Goal: Task Accomplishment & Management: Manage account settings

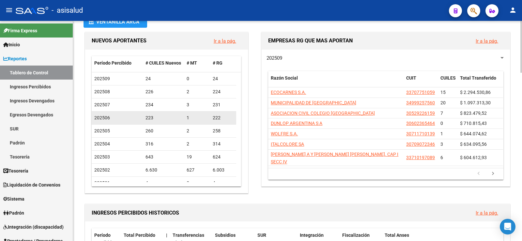
scroll to position [33, 0]
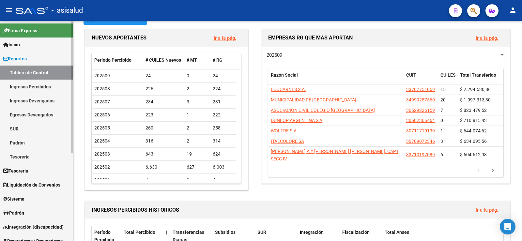
click at [23, 58] on span "Reportes" at bounding box center [14, 58] width 23 height 7
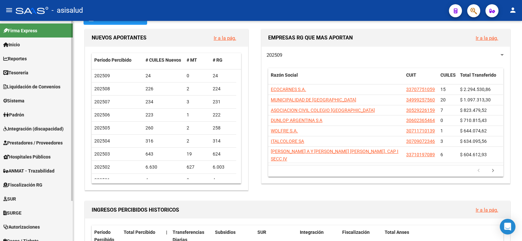
click at [17, 115] on span "Padrón" at bounding box center [13, 114] width 21 height 7
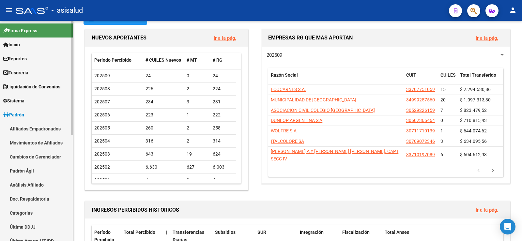
click at [28, 181] on link "Análisis Afiliado" at bounding box center [36, 185] width 73 height 14
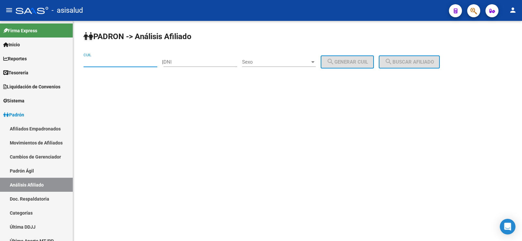
click at [107, 61] on input "CUIL" at bounding box center [120, 62] width 74 height 6
paste input "27-40866410-7"
type input "27-40866410-7"
click at [427, 65] on button "search Buscar afiliado" at bounding box center [408, 61] width 61 height 13
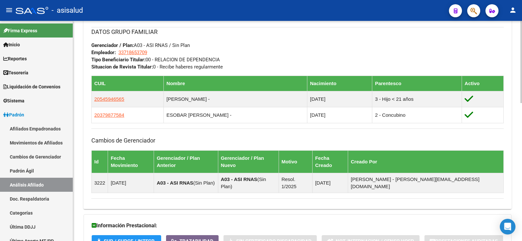
scroll to position [370, 0]
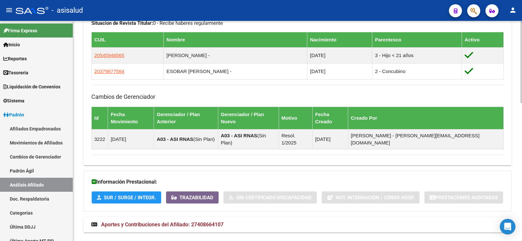
click at [191, 221] on span "Aportes y Contribuciones del Afiliado: 27408664107" at bounding box center [162, 224] width 122 height 6
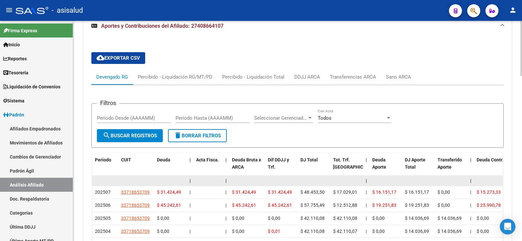
scroll to position [604, 0]
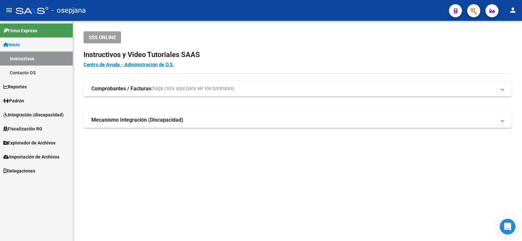
click at [20, 101] on span "Padrón" at bounding box center [13, 100] width 21 height 7
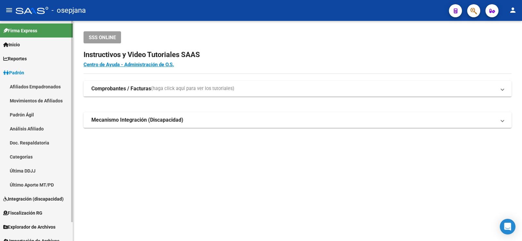
click at [23, 125] on link "Análisis Afiliado" at bounding box center [36, 129] width 73 height 14
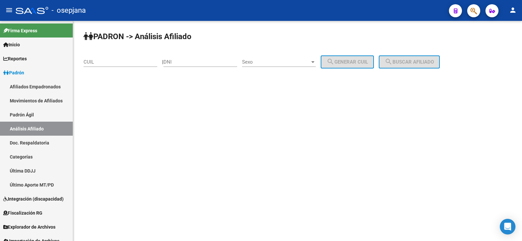
click at [108, 59] on input "CUIL" at bounding box center [120, 62] width 74 height 6
paste input "20-35397226-0"
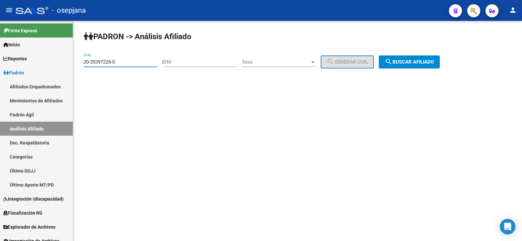
type input "20-35397226-0"
click at [424, 64] on span "search Buscar afiliado" at bounding box center [408, 62] width 49 height 6
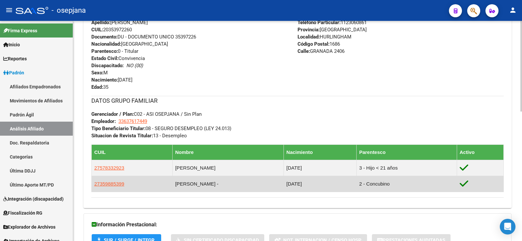
scroll to position [261, 0]
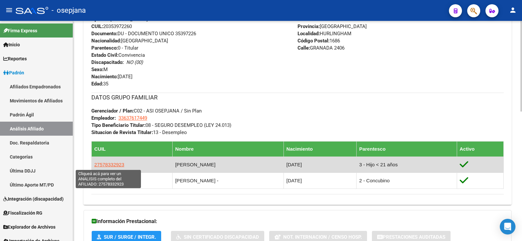
click at [109, 163] on span "27578332923" at bounding box center [109, 165] width 30 height 6
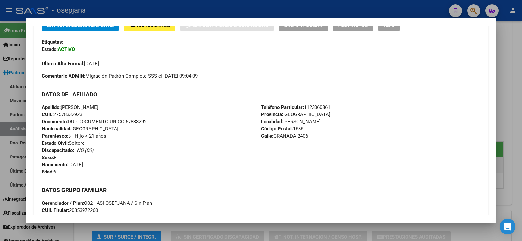
scroll to position [163, 0]
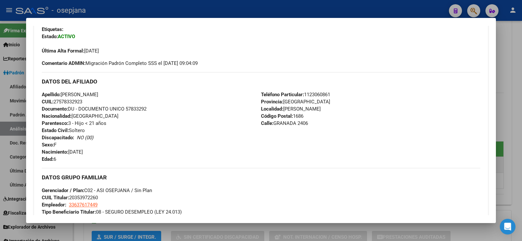
click at [509, 59] on div at bounding box center [261, 120] width 522 height 241
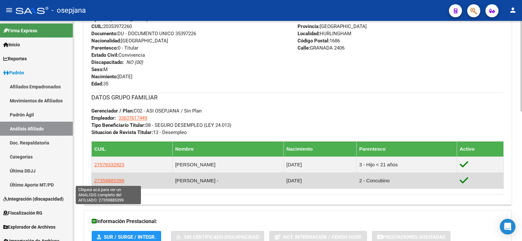
click at [118, 182] on span "27359885399" at bounding box center [109, 181] width 30 height 6
type textarea "27359885399"
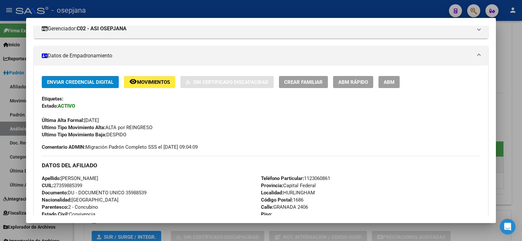
scroll to position [130, 0]
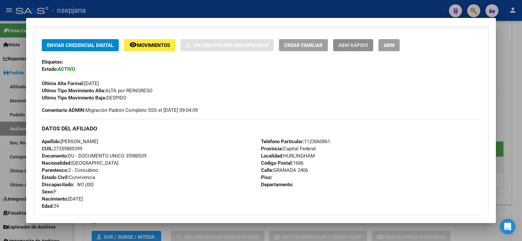
click at [354, 43] on span "ABM Rápido" at bounding box center [353, 45] width 30 height 6
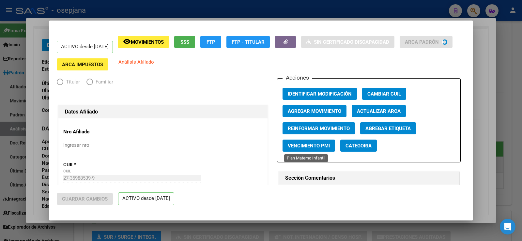
radio input "true"
type input "33-63761744-9"
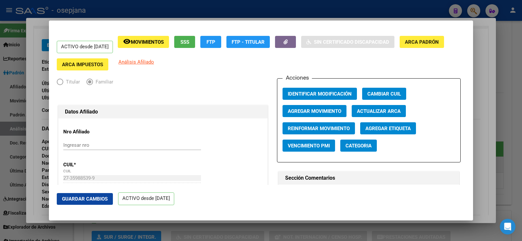
click at [378, 111] on span "Actualizar ARCA" at bounding box center [379, 111] width 44 height 6
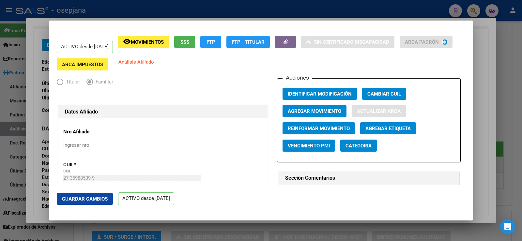
type input "HERRERA"
type input "[PERSON_NAME]"
type input "HURLINGHAM"
type input "[GEOGRAPHIC_DATA]"
type input "2406"
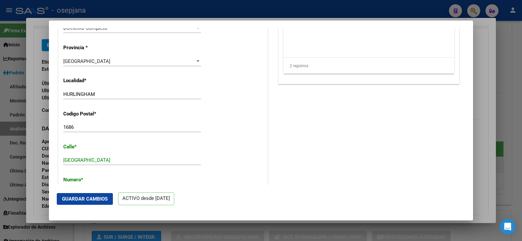
scroll to position [554, 0]
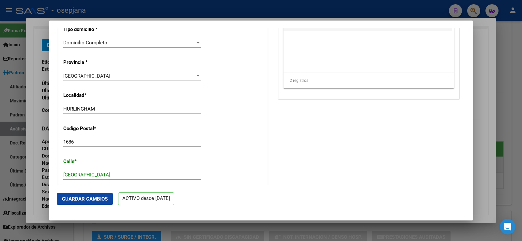
click at [100, 198] on span "Guardar Cambios" at bounding box center [85, 199] width 46 height 6
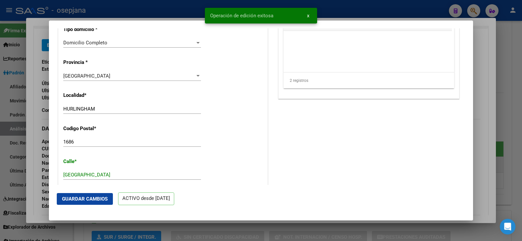
click at [481, 68] on div at bounding box center [261, 120] width 522 height 241
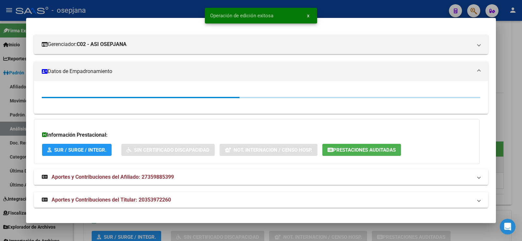
scroll to position [130, 0]
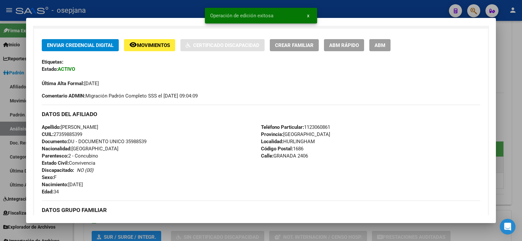
click at [516, 66] on div at bounding box center [261, 120] width 522 height 241
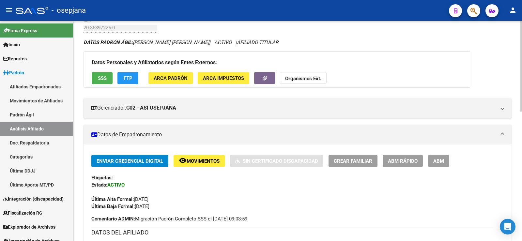
scroll to position [0, 0]
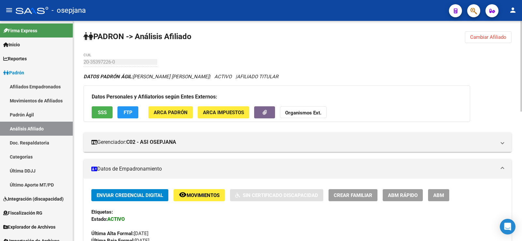
click at [477, 37] on span "Cambiar Afiliado" at bounding box center [488, 37] width 36 height 6
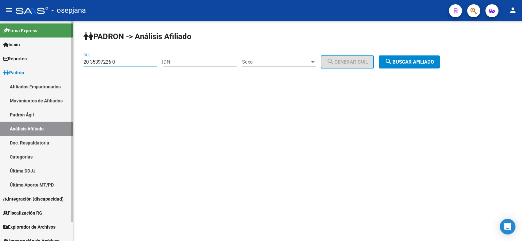
drag, startPoint x: 121, startPoint y: 63, endPoint x: 67, endPoint y: 61, distance: 53.8
click at [67, 61] on mat-sidenav-container "Firma Express Inicio Instructivos Contacto OS Reportes Ingresos Devengados Anál…" at bounding box center [261, 131] width 522 height 220
paste input "24620320-3"
type input "20-24620320-3"
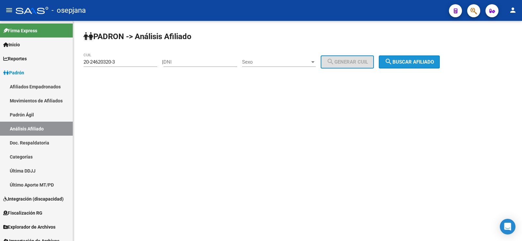
click at [407, 66] on button "search Buscar afiliado" at bounding box center [408, 61] width 61 height 13
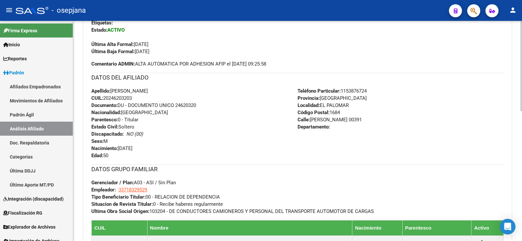
scroll to position [228, 0]
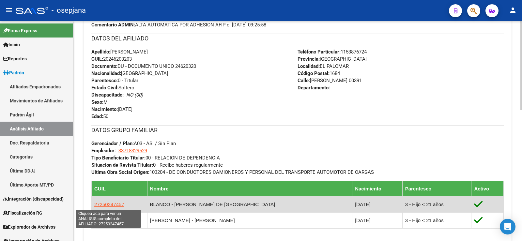
click at [107, 204] on span "27250247457" at bounding box center [109, 204] width 30 height 6
type textarea "27250247457"
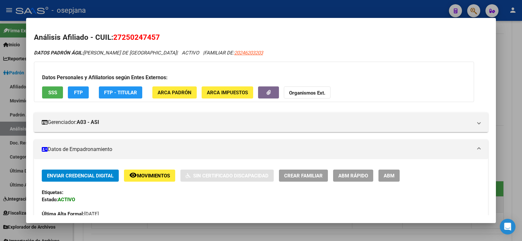
click at [166, 173] on span "Movimientos" at bounding box center [153, 176] width 33 height 6
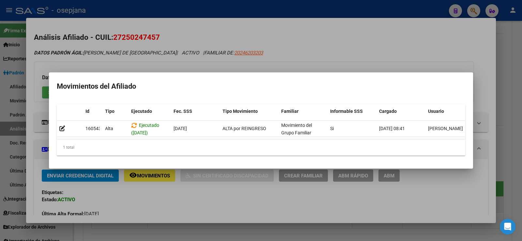
click at [203, 199] on div at bounding box center [261, 120] width 522 height 241
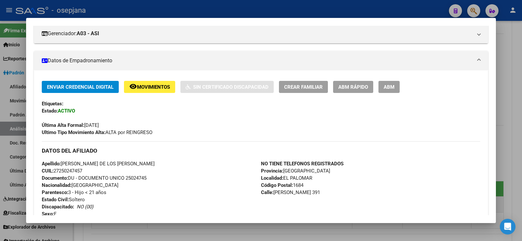
scroll to position [98, 0]
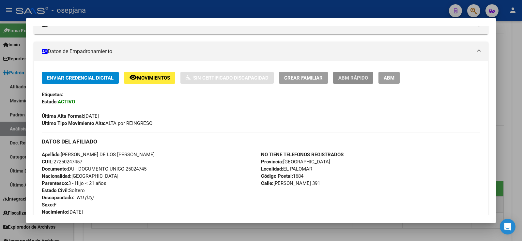
click at [353, 79] on span "ABM Rápido" at bounding box center [353, 78] width 30 height 6
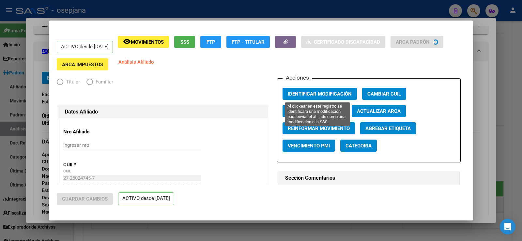
radio input "true"
type input "33-71832952-9"
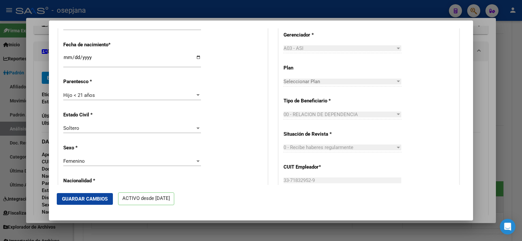
scroll to position [293, 0]
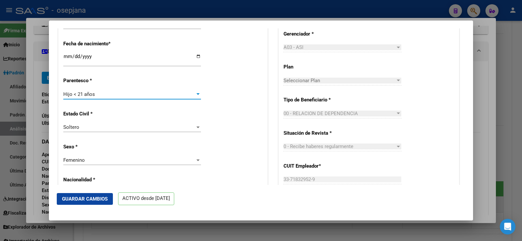
click at [93, 93] on span "Hijo < 21 años" at bounding box center [79, 94] width 32 height 6
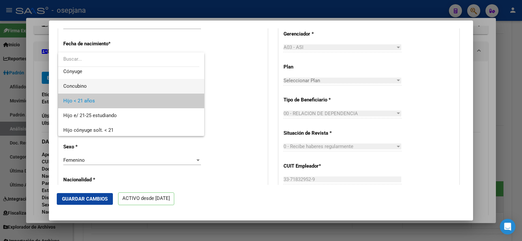
scroll to position [0, 0]
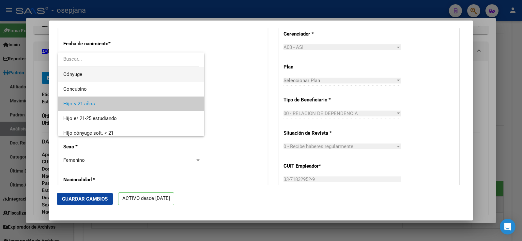
click at [83, 76] on span "Cónyuge" at bounding box center [131, 74] width 136 height 15
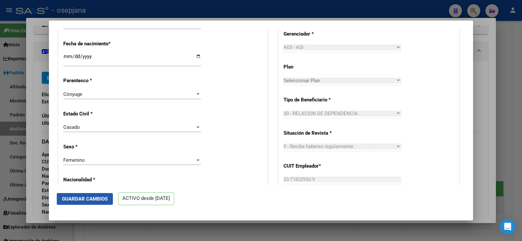
click at [93, 196] on span "Guardar Cambios" at bounding box center [85, 199] width 46 height 6
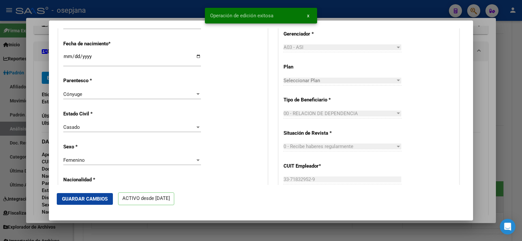
click at [489, 66] on div at bounding box center [261, 120] width 522 height 241
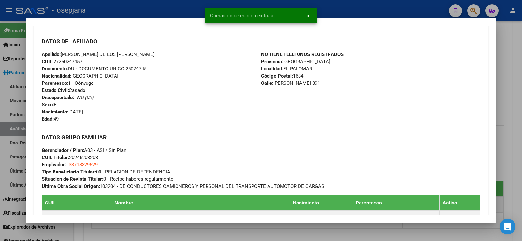
scroll to position [196, 0]
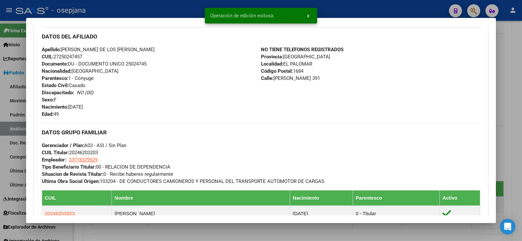
click at [514, 62] on div at bounding box center [261, 120] width 522 height 241
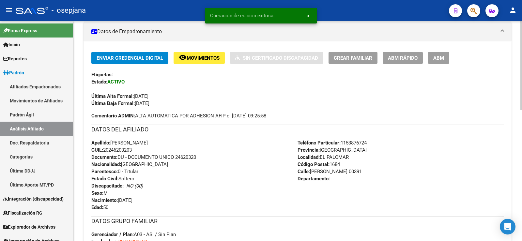
scroll to position [130, 0]
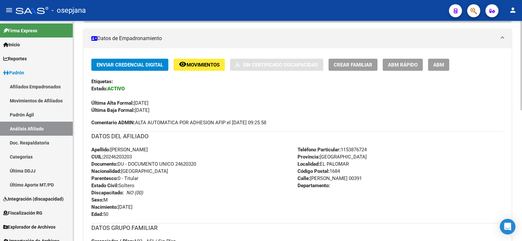
click at [409, 64] on span "ABM Rápido" at bounding box center [403, 65] width 30 height 6
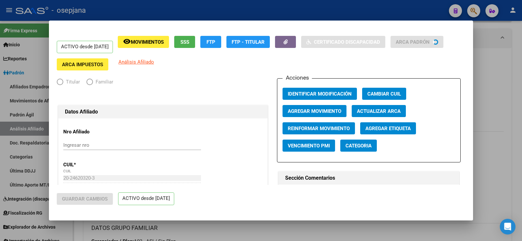
radio input "true"
type input "33-71832952-9"
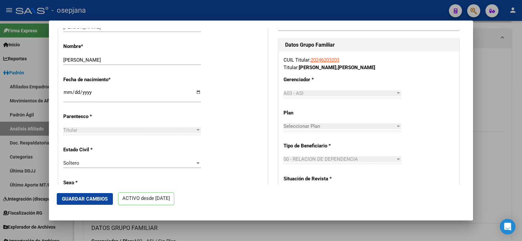
scroll to position [261, 0]
click at [85, 164] on div "Soltero" at bounding box center [129, 162] width 132 height 6
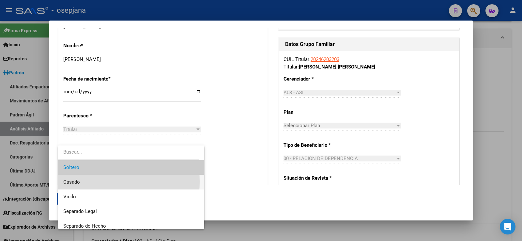
click at [81, 182] on span "Casado" at bounding box center [131, 182] width 136 height 15
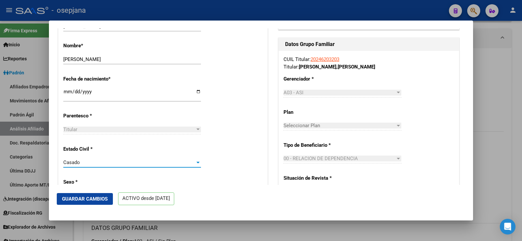
click at [81, 199] on span "Guardar Cambios" at bounding box center [85, 199] width 46 height 6
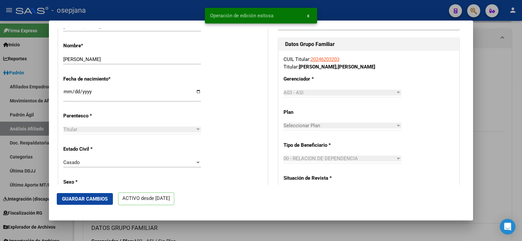
click at [502, 75] on div at bounding box center [261, 120] width 522 height 241
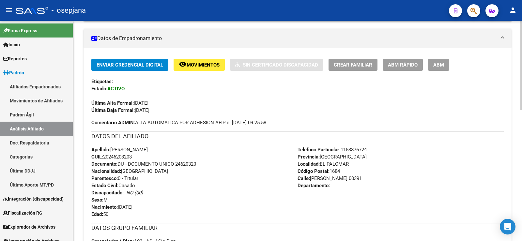
scroll to position [0, 0]
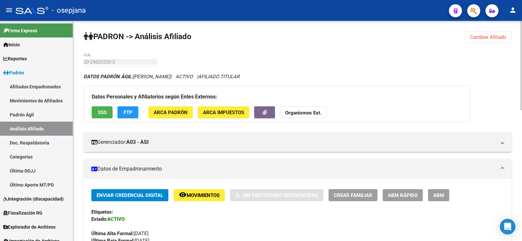
click at [503, 36] on span "Cambiar Afiliado" at bounding box center [488, 37] width 36 height 6
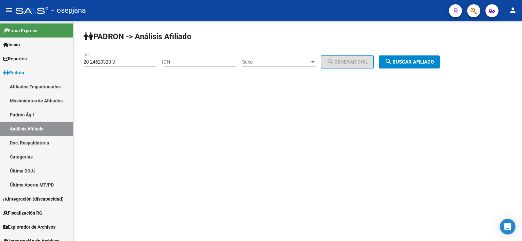
click at [125, 69] on div "20-24620320-3 CUIL" at bounding box center [120, 63] width 74 height 20
drag, startPoint x: 124, startPoint y: 63, endPoint x: 62, endPoint y: 61, distance: 62.0
click at [62, 61] on mat-sidenav-container "Firma Express Inicio Instructivos Contacto OS Reportes Ingresos Devengados Anál…" at bounding box center [261, 131] width 522 height 220
paste input "4-39272787-2"
type input "24-39272787-2"
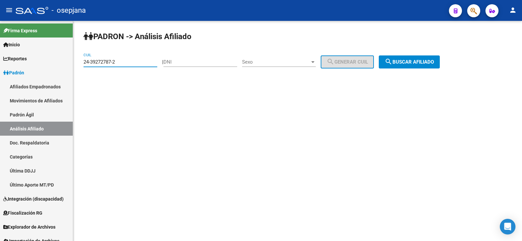
click at [436, 58] on button "search Buscar afiliado" at bounding box center [408, 61] width 61 height 13
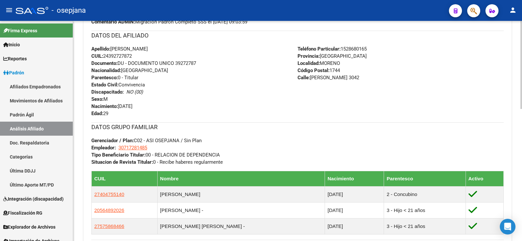
scroll to position [293, 0]
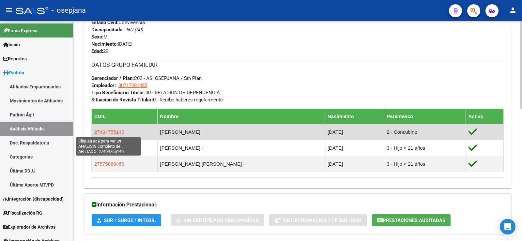
click at [103, 130] on span "27404755140" at bounding box center [109, 132] width 30 height 6
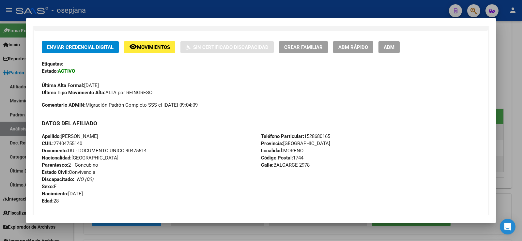
scroll to position [130, 0]
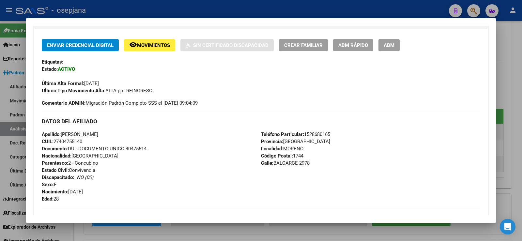
click at [508, 49] on div at bounding box center [261, 120] width 522 height 241
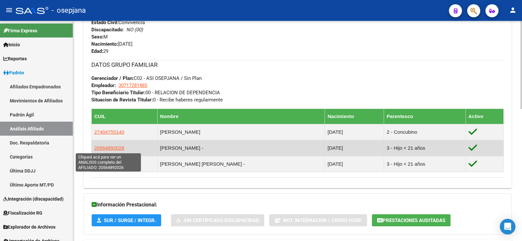
click at [110, 149] on span "20564892026" at bounding box center [109, 148] width 30 height 6
type textarea "20564892026"
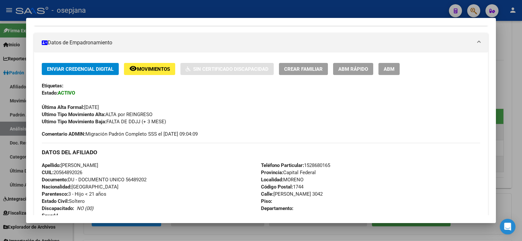
scroll to position [98, 0]
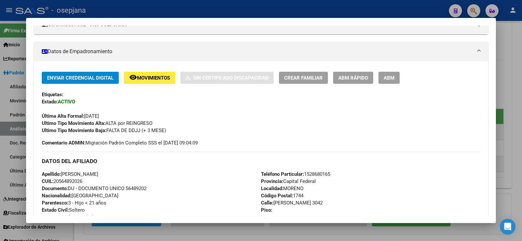
click at [359, 75] on span "ABM Rápido" at bounding box center [353, 78] width 30 height 6
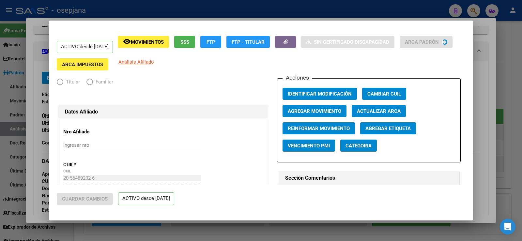
radio input "true"
type input "30-71728148-5"
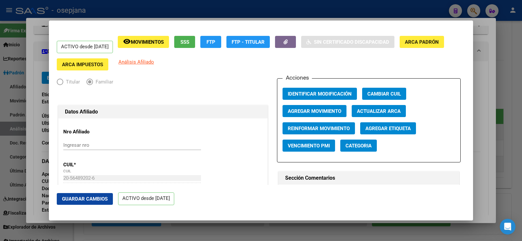
click at [371, 108] on span "Actualizar ARCA" at bounding box center [379, 111] width 44 height 6
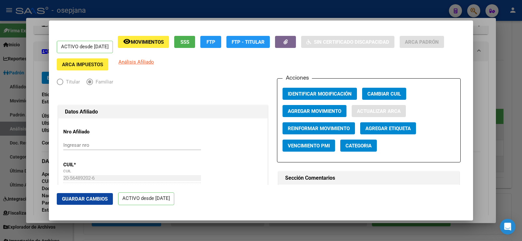
type input "[PERSON_NAME]"
type input "MORENO"
type input "[PERSON_NAME]"
type input "3042"
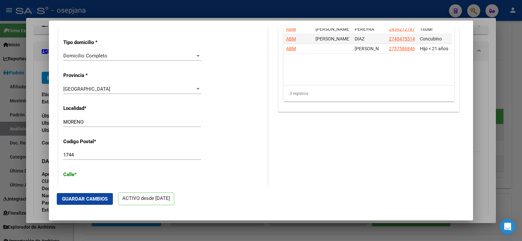
scroll to position [587, 0]
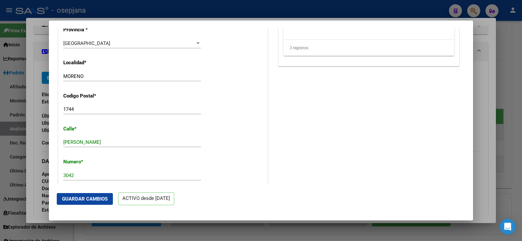
click at [92, 204] on button "Guardar Cambios" at bounding box center [85, 199] width 56 height 12
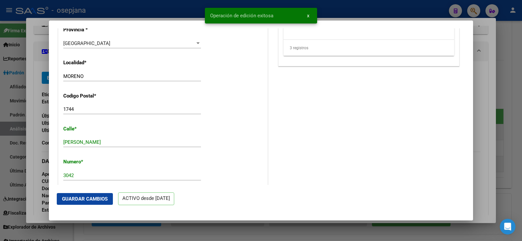
click at [485, 98] on div at bounding box center [261, 120] width 522 height 241
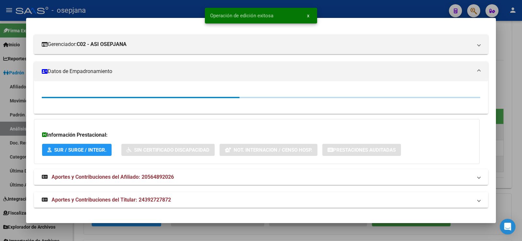
scroll to position [98, 0]
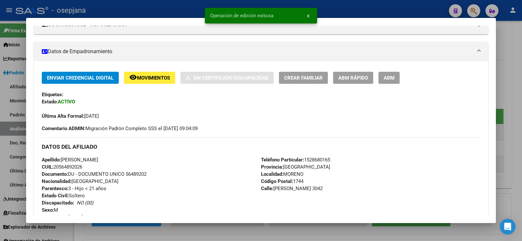
click at [506, 65] on div at bounding box center [261, 120] width 522 height 241
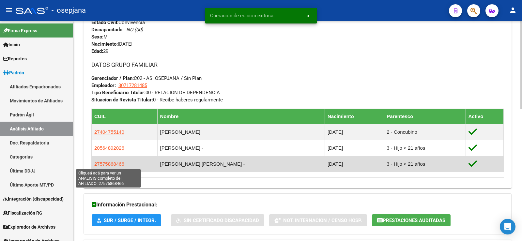
click at [114, 163] on span "27575868466" at bounding box center [109, 164] width 30 height 6
type textarea "27575868466"
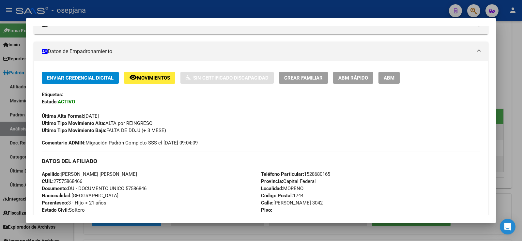
click at [353, 78] on span "ABM Rápido" at bounding box center [353, 78] width 30 height 6
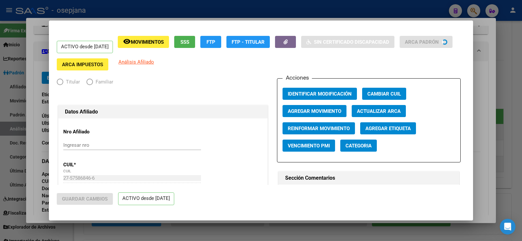
radio input "true"
type input "30-71728148-5"
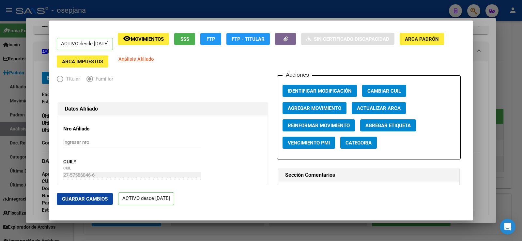
scroll to position [0, 0]
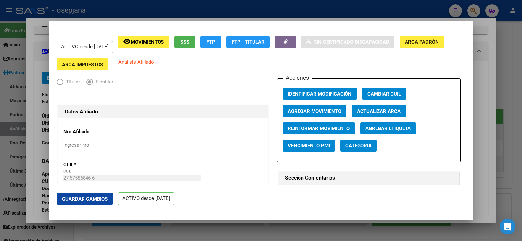
click at [389, 111] on span "Actualizar ARCA" at bounding box center [379, 111] width 44 height 6
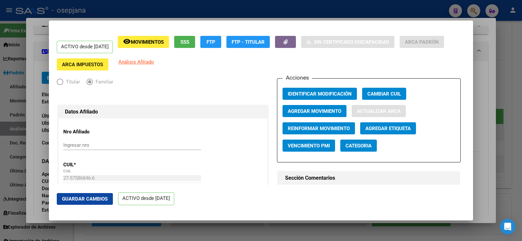
type input "[PERSON_NAME] [PERSON_NAME]"
type input "MORENO"
type input "[PERSON_NAME]"
type input "3042"
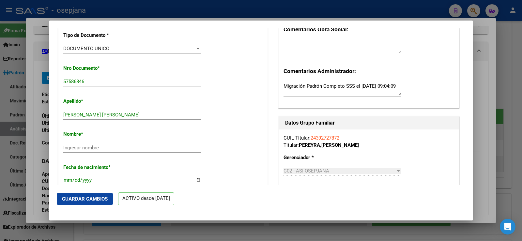
scroll to position [196, 0]
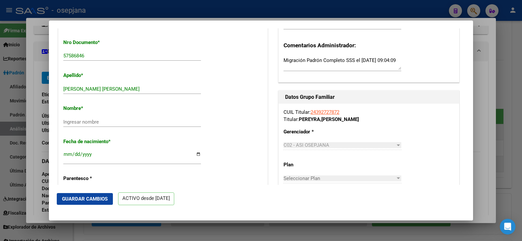
click at [100, 88] on input "[PERSON_NAME] [PERSON_NAME]" at bounding box center [132, 89] width 138 height 6
type input "[PERSON_NAME]"
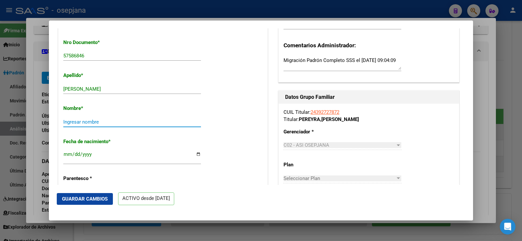
click at [83, 122] on input "Ingresar nombre" at bounding box center [132, 122] width 138 height 6
paste input "ALLIS"
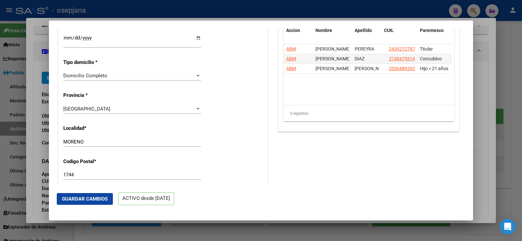
scroll to position [522, 0]
type input "ALLIS"
click at [88, 201] on span "Guardar Cambios" at bounding box center [85, 199] width 46 height 6
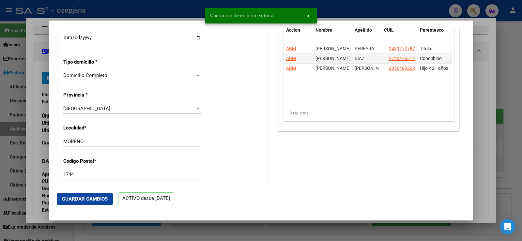
click at [477, 82] on div at bounding box center [261, 120] width 522 height 241
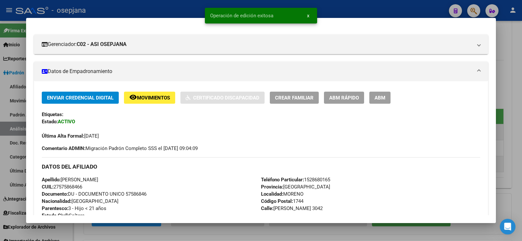
scroll to position [98, 0]
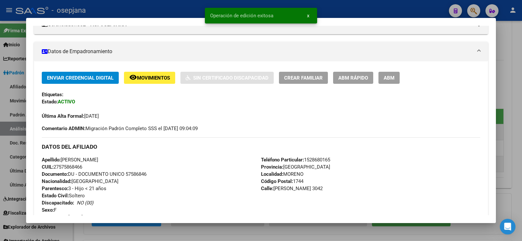
click at [514, 82] on div at bounding box center [261, 120] width 522 height 241
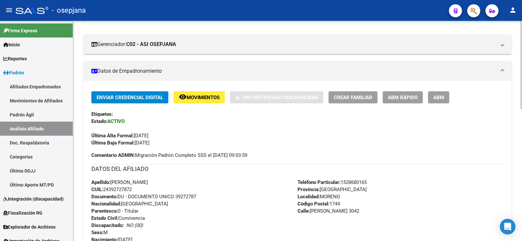
scroll to position [0, 0]
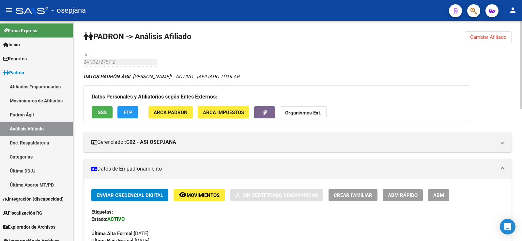
click at [500, 35] on span "Cambiar Afiliado" at bounding box center [488, 37] width 36 height 6
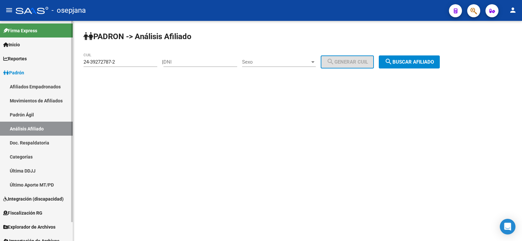
drag, startPoint x: 127, startPoint y: 65, endPoint x: 72, endPoint y: 62, distance: 55.2
click at [72, 62] on mat-sidenav-container "Firma Express Inicio Instructivos Contacto OS Reportes Ingresos Devengados Anál…" at bounding box center [261, 131] width 522 height 220
click at [120, 64] on input "24-39272787-2" at bounding box center [120, 62] width 74 height 6
drag, startPoint x: 120, startPoint y: 63, endPoint x: 94, endPoint y: 67, distance: 27.0
click at [68, 63] on mat-sidenav-container "Firma Express Inicio Instructivos Contacto OS Reportes Ingresos Devengados Anál…" at bounding box center [261, 131] width 522 height 220
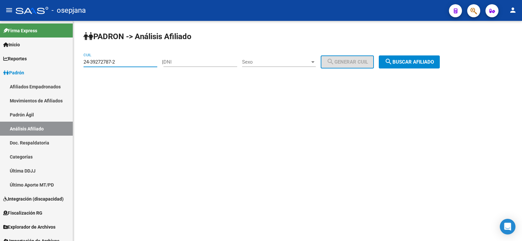
paste input "3-29824403-9"
type input "23-29824403-9"
click at [434, 61] on span "search Buscar afiliado" at bounding box center [408, 62] width 49 height 6
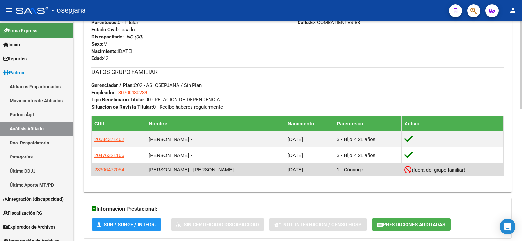
scroll to position [293, 0]
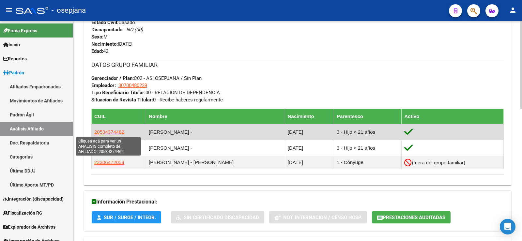
click at [101, 133] on span "20534374462" at bounding box center [109, 132] width 30 height 6
type textarea "20534374462"
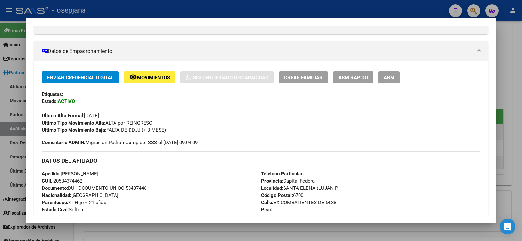
scroll to position [98, 0]
click at [352, 78] on span "ABM Rápido" at bounding box center [353, 78] width 30 height 6
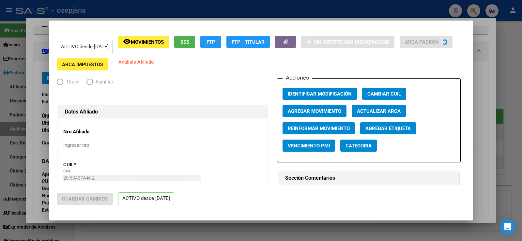
radio input "true"
type input "30-70048023-9"
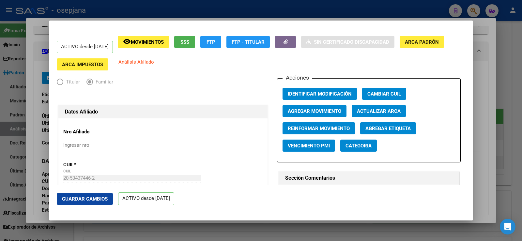
click at [390, 111] on span "Actualizar ARCA" at bounding box center [379, 111] width 44 height 6
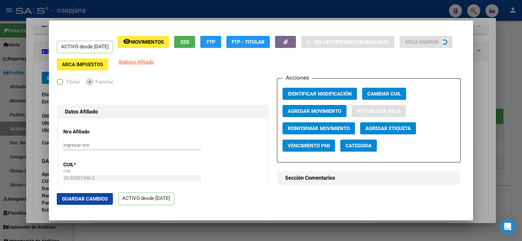
type input "[PERSON_NAME]"
type input "LUJAN"
type input "EX COMBATIENTE"
type input "88"
type input "00"
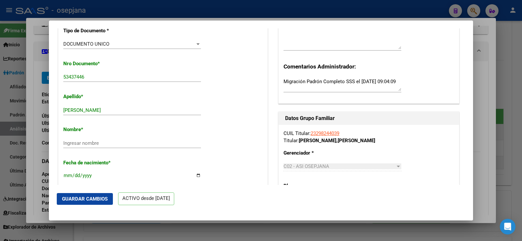
scroll to position [196, 0]
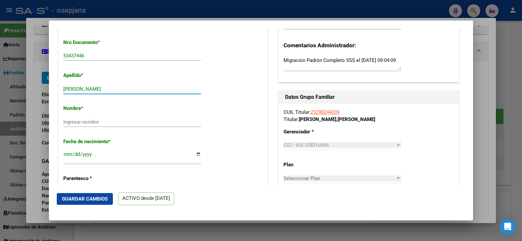
drag, startPoint x: 99, startPoint y: 87, endPoint x: 136, endPoint y: 91, distance: 37.4
click at [136, 91] on input "[PERSON_NAME]" at bounding box center [132, 89] width 138 height 6
type input "[PERSON_NAME]"
click at [101, 120] on input "Ingresar nombre" at bounding box center [132, 122] width 138 height 6
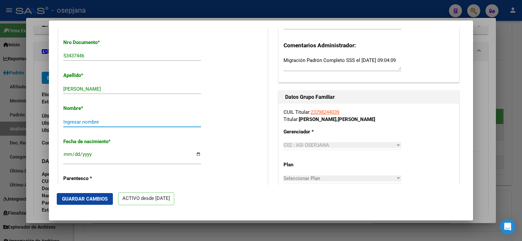
paste input "[PERSON_NAME]"
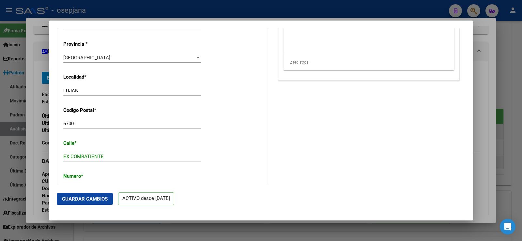
scroll to position [587, 0]
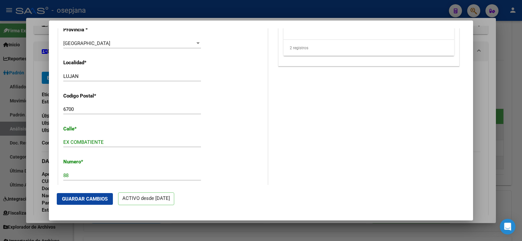
type input "[PERSON_NAME]"
click at [93, 198] on span "Guardar Cambios" at bounding box center [85, 199] width 46 height 6
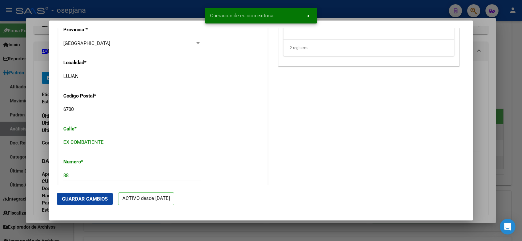
click at [481, 59] on div at bounding box center [261, 120] width 522 height 241
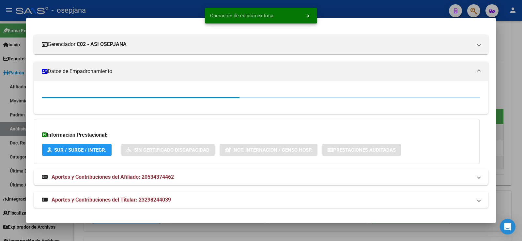
scroll to position [98, 0]
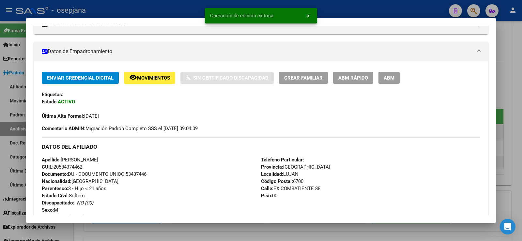
click at [521, 66] on div at bounding box center [261, 120] width 522 height 241
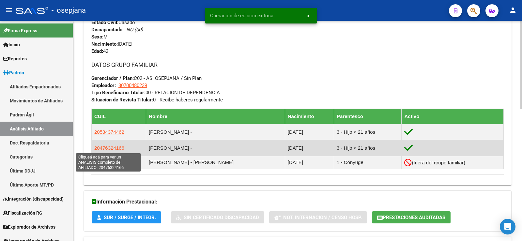
click at [115, 149] on span "20476324166" at bounding box center [109, 148] width 30 height 6
type textarea "20476324166"
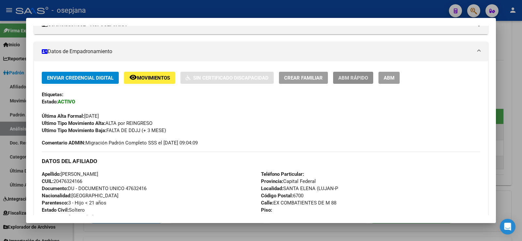
click at [366, 79] on span "ABM Rápido" at bounding box center [353, 78] width 30 height 6
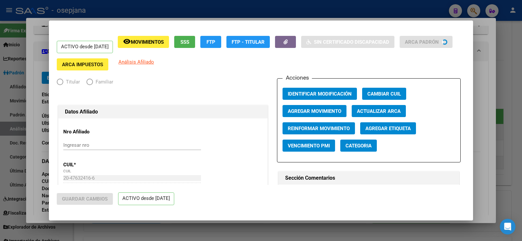
radio input "true"
type input "30-70048023-9"
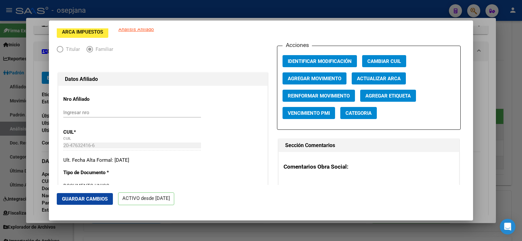
scroll to position [0, 0]
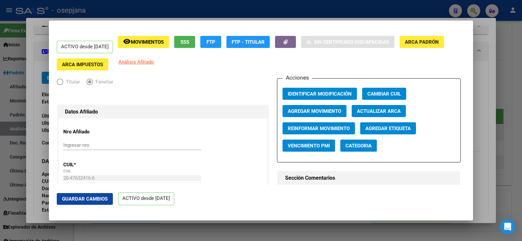
click at [365, 109] on span "Actualizar ARCA" at bounding box center [379, 111] width 44 height 6
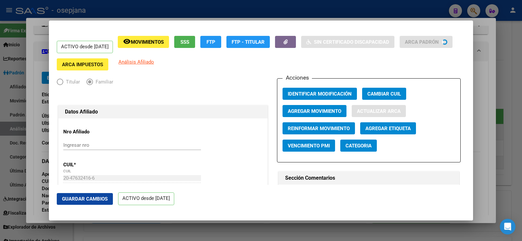
type input "[PERSON_NAME]"
type input "LUJAN"
type input "MISIONES"
type input "2512"
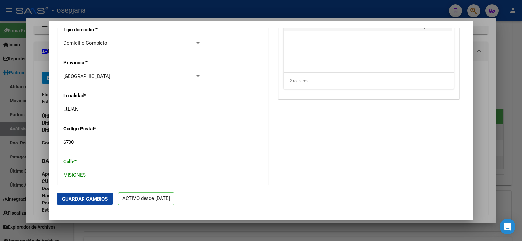
scroll to position [554, 0]
click at [98, 197] on span "Guardar Cambios" at bounding box center [85, 199] width 46 height 6
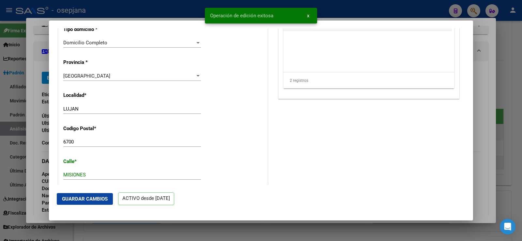
click at [483, 73] on div at bounding box center [261, 120] width 522 height 241
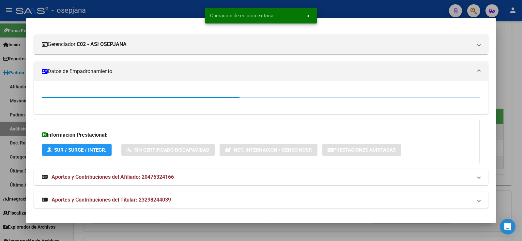
scroll to position [98, 0]
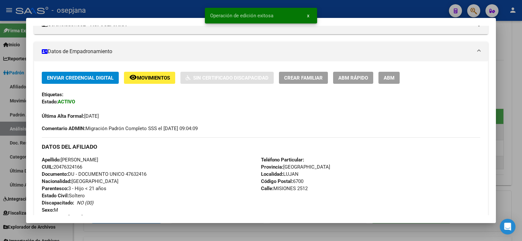
click at [518, 70] on div at bounding box center [261, 120] width 522 height 241
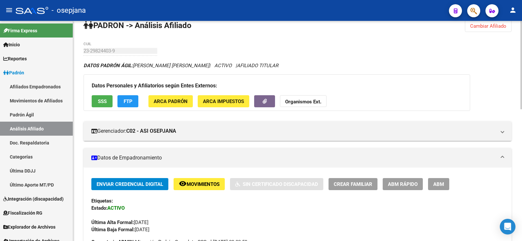
scroll to position [0, 0]
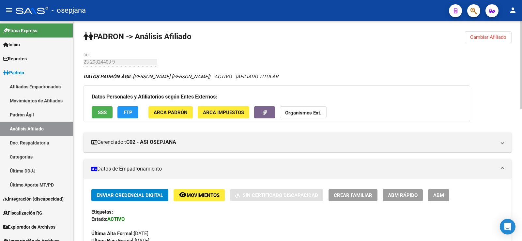
click at [491, 39] on span "Cambiar Afiliado" at bounding box center [488, 37] width 36 height 6
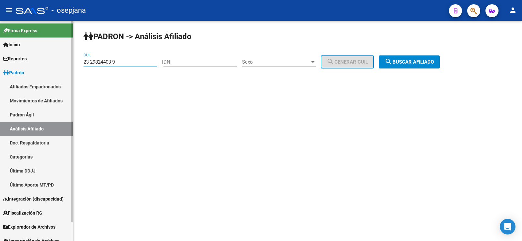
drag, startPoint x: 129, startPoint y: 61, endPoint x: 60, endPoint y: 60, distance: 69.4
click at [60, 60] on mat-sidenav-container "Firma Express Inicio Instructivos Contacto OS Reportes Ingresos Devengados Anál…" at bounding box center [261, 131] width 522 height 220
paste input "0-36788962-5"
type input "20-36788962-5"
click at [409, 63] on span "search Buscar afiliado" at bounding box center [408, 62] width 49 height 6
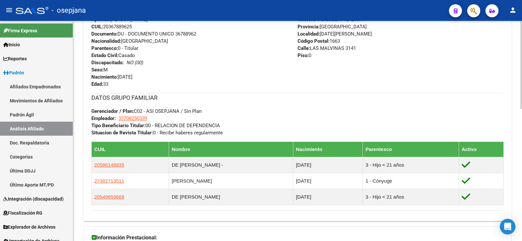
scroll to position [261, 0]
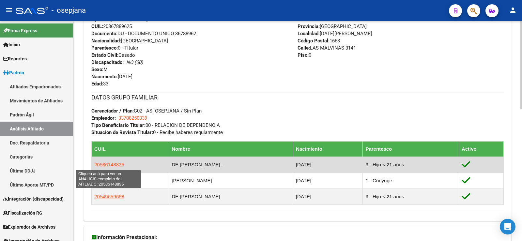
click at [109, 164] on span "20586148835" at bounding box center [109, 165] width 30 height 6
type textarea "20586148835"
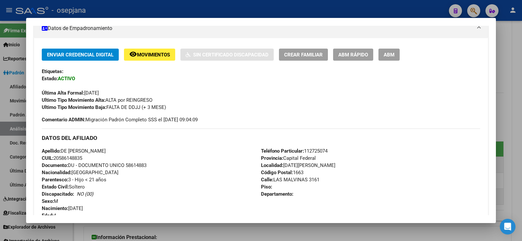
scroll to position [130, 0]
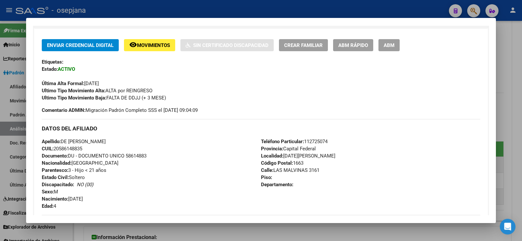
click at [360, 46] on span "ABM Rápido" at bounding box center [353, 45] width 30 height 6
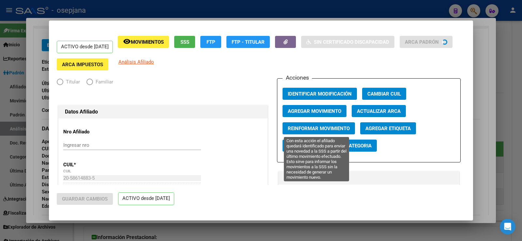
radio input "true"
type input "33-70825033-9"
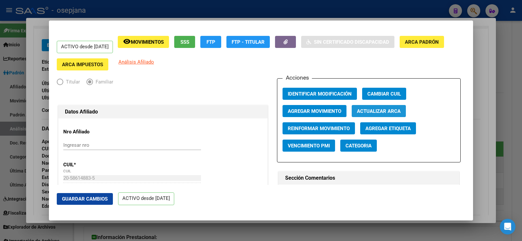
click at [396, 110] on span "Actualizar ARCA" at bounding box center [379, 111] width 44 height 6
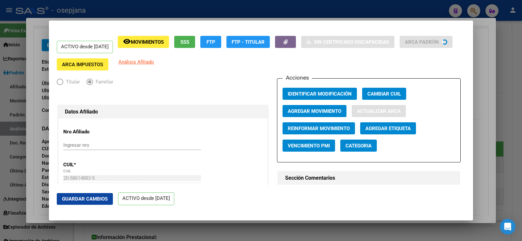
type input "[PERSON_NAME]"
type input "[DATE][PERSON_NAME]"
type input "LAS MALVINAS"
type input "3141"
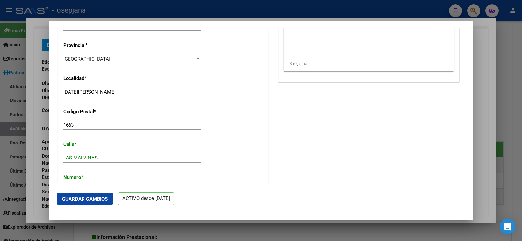
scroll to position [587, 0]
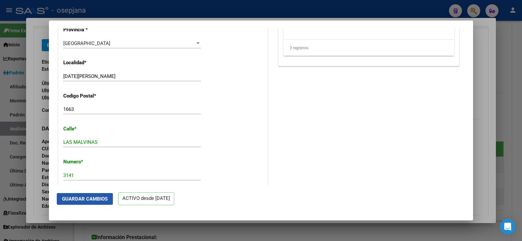
click at [86, 200] on span "Guardar Cambios" at bounding box center [85, 199] width 46 height 6
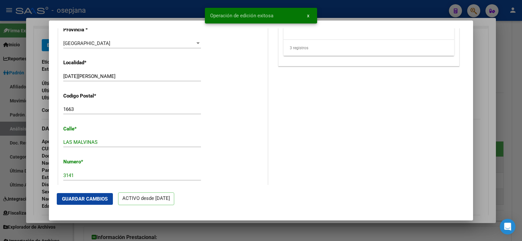
click at [489, 80] on div at bounding box center [261, 120] width 522 height 241
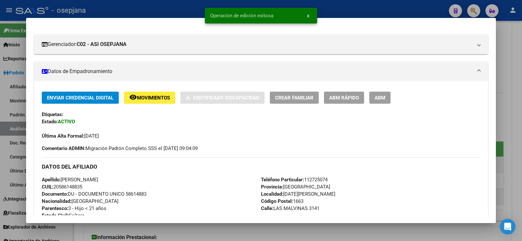
scroll to position [130, 0]
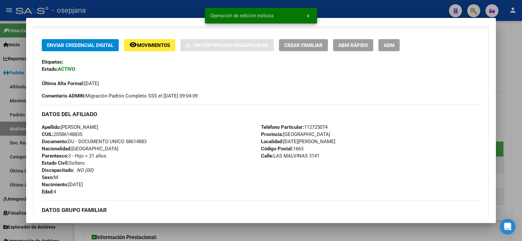
click at [521, 75] on div at bounding box center [261, 120] width 522 height 241
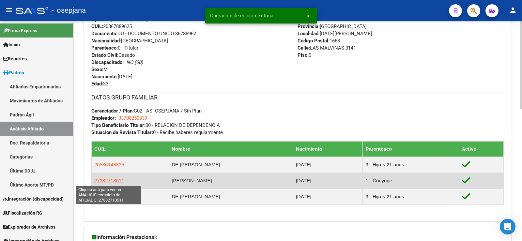
click at [120, 181] on span "27382713511" at bounding box center [109, 181] width 30 height 6
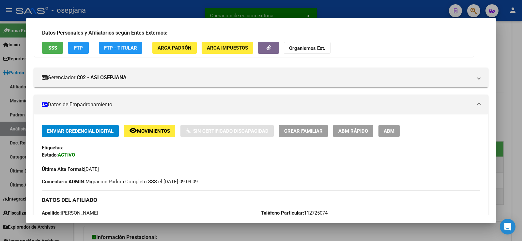
scroll to position [98, 0]
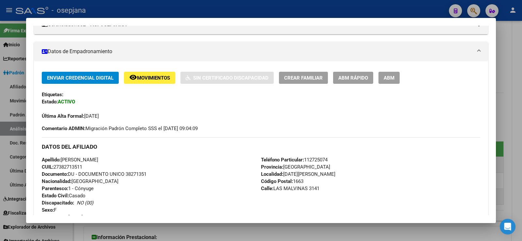
click at [510, 88] on div at bounding box center [261, 120] width 522 height 241
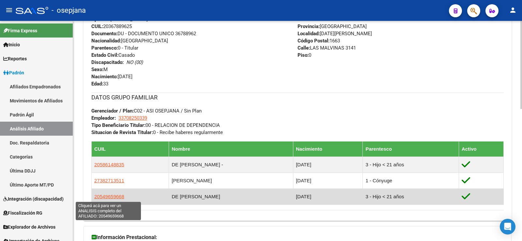
click at [113, 194] on span "20549659668" at bounding box center [109, 197] width 30 height 6
type textarea "20549659668"
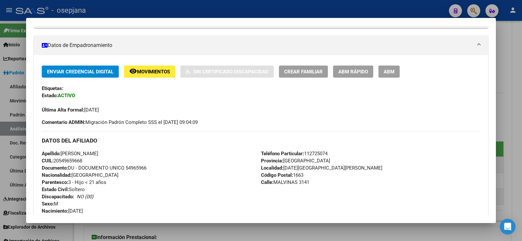
scroll to position [130, 0]
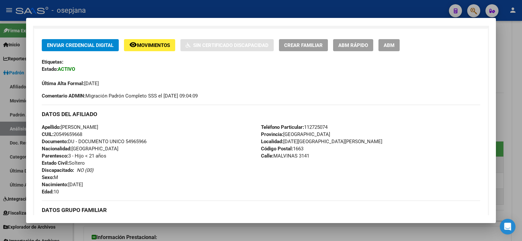
click at [510, 86] on div at bounding box center [261, 120] width 522 height 241
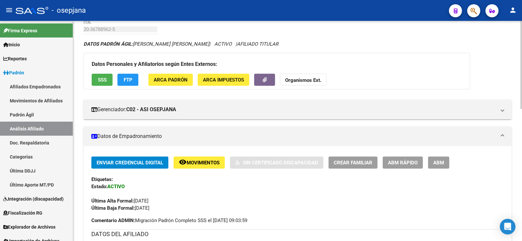
scroll to position [0, 0]
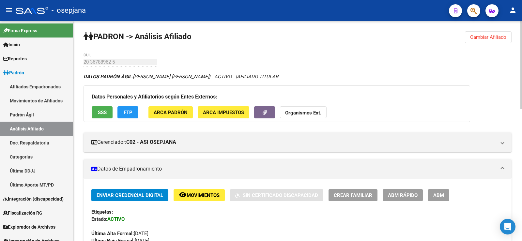
click at [497, 40] on button "Cambiar Afiliado" at bounding box center [488, 37] width 47 height 12
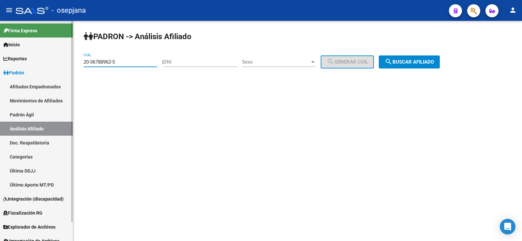
drag, startPoint x: 117, startPoint y: 63, endPoint x: 66, endPoint y: 63, distance: 51.8
click at [66, 63] on mat-sidenav-container "Firma Express Inicio Instructivos Contacto OS Reportes Ingresos Devengados Anál…" at bounding box center [261, 131] width 522 height 220
paste input "20945313"
type input "20-20945313-5"
click at [392, 59] on mat-icon "search" at bounding box center [388, 62] width 8 height 8
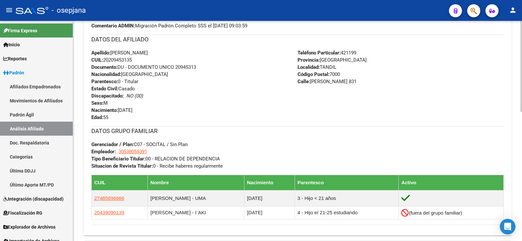
scroll to position [228, 0]
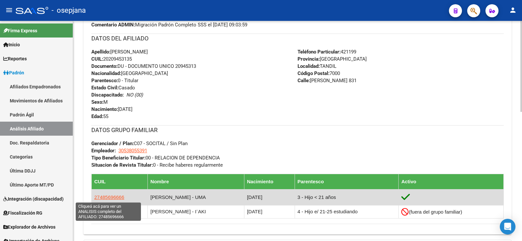
click at [107, 198] on span "27485696666" at bounding box center [109, 197] width 30 height 6
type textarea "27485696666"
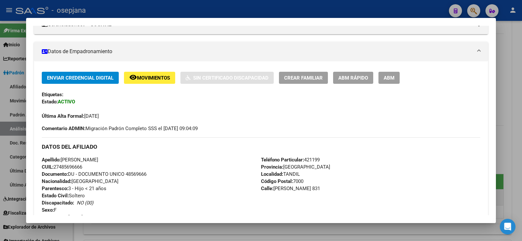
scroll to position [130, 0]
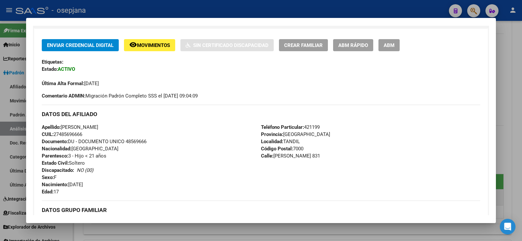
click at [346, 48] on button "ABM Rápido" at bounding box center [353, 45] width 40 height 12
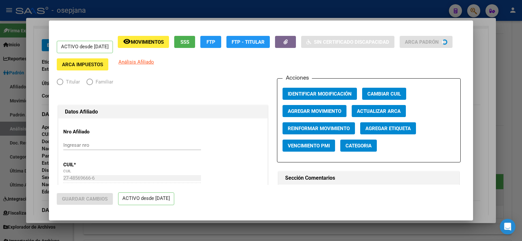
radio input "true"
type input "30-53805539-1"
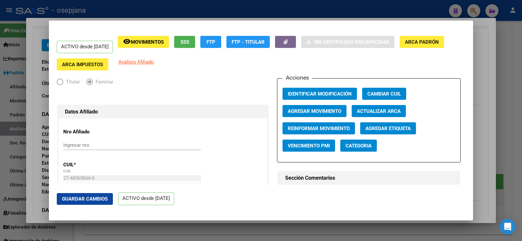
click at [373, 110] on span "Actualizar ARCA" at bounding box center [379, 111] width 44 height 6
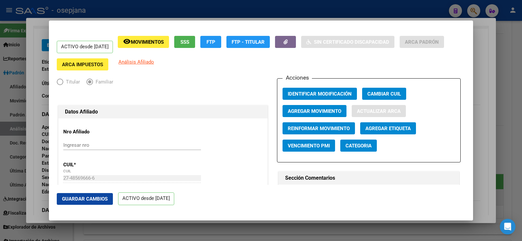
type input "TANDIL"
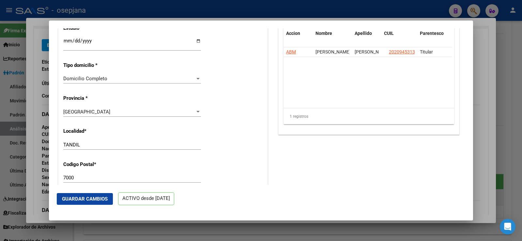
scroll to position [522, 0]
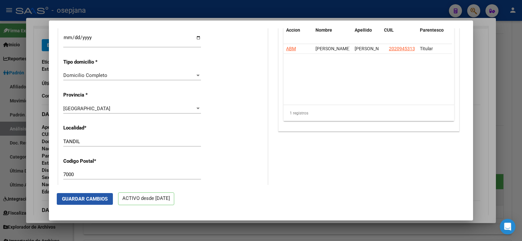
click at [86, 200] on span "Guardar Cambios" at bounding box center [85, 199] width 46 height 6
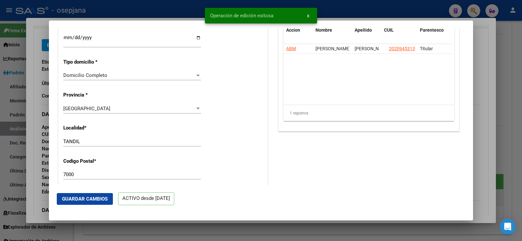
click at [483, 84] on div at bounding box center [261, 120] width 522 height 241
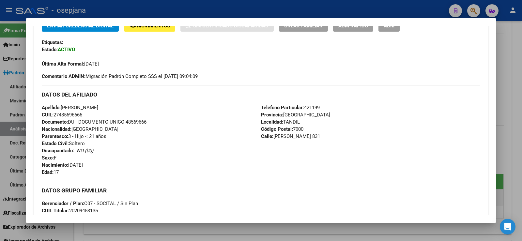
scroll to position [163, 0]
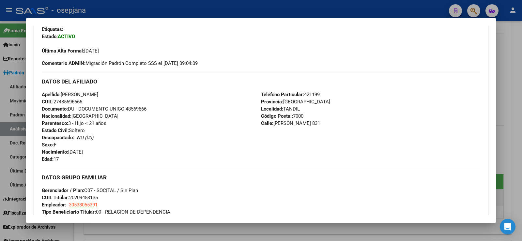
click at [72, 101] on span "CUIL: 27485696666" at bounding box center [62, 102] width 40 height 6
copy span "27485696666"
click at [210, 150] on div "Apellido: [PERSON_NAME] CUIL: 27485696666 Documento: DU - DOCUMENTO UNICO 48569…" at bounding box center [151, 127] width 219 height 72
click at [220, 11] on div at bounding box center [261, 120] width 522 height 241
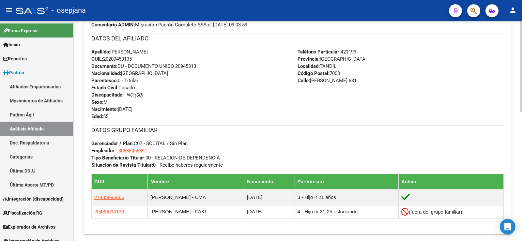
scroll to position [261, 0]
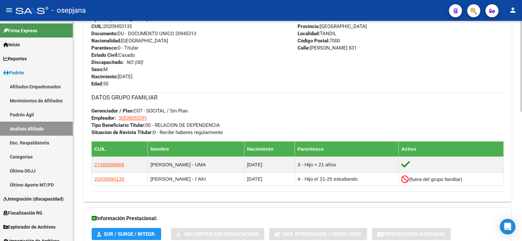
click at [282, 105] on div "DATOS GRUPO FAMILIAR Gerenciador / Plan: C07 - SOCITAL / Sin Plan Empleador: 30…" at bounding box center [297, 114] width 412 height 43
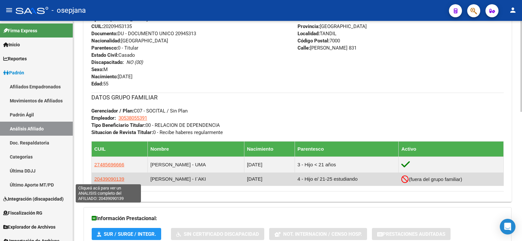
click at [117, 177] on span "20439090139" at bounding box center [109, 179] width 30 height 6
type textarea "20439090139"
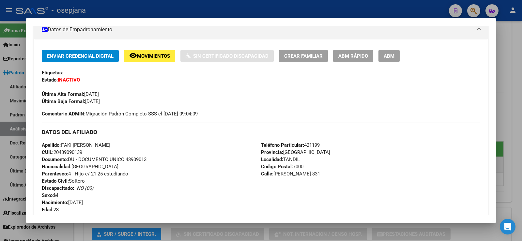
scroll to position [130, 0]
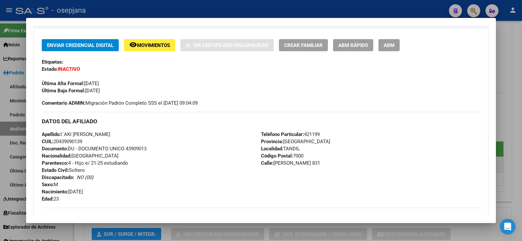
click at [354, 42] on span "ABM Rápido" at bounding box center [353, 45] width 30 height 6
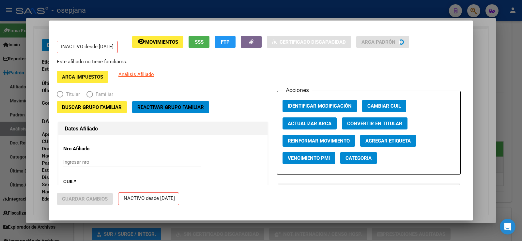
radio input "true"
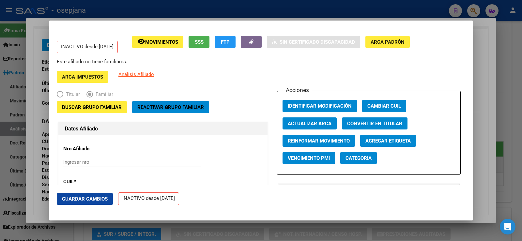
click at [312, 124] on span "Actualizar ARCA" at bounding box center [310, 124] width 44 height 6
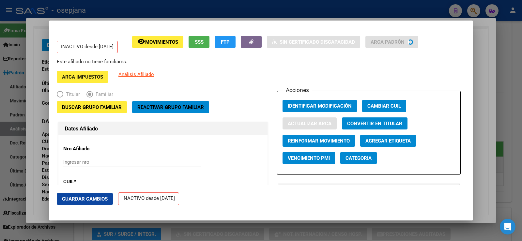
type input "TANDIL"
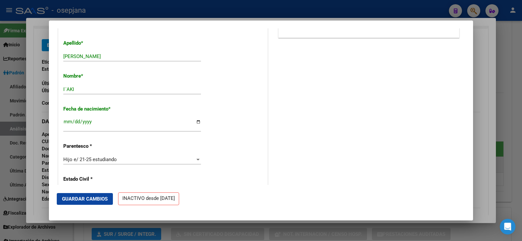
scroll to position [261, 0]
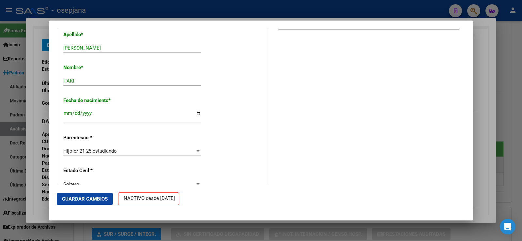
click at [92, 198] on span "Guardar Cambios" at bounding box center [85, 199] width 46 height 6
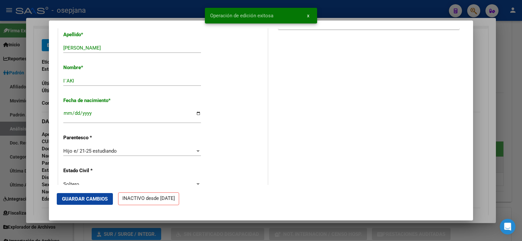
click at [486, 64] on div at bounding box center [261, 120] width 522 height 241
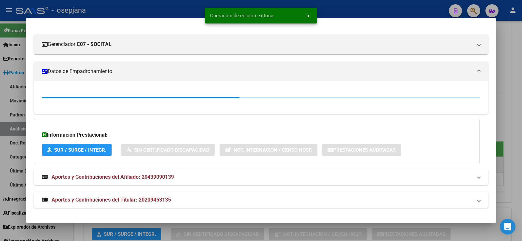
scroll to position [130, 0]
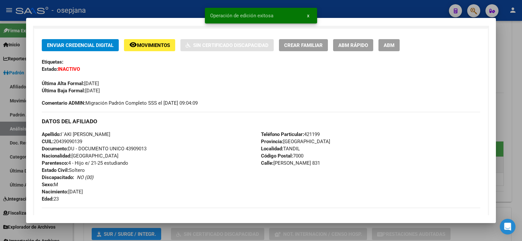
click at [505, 64] on div at bounding box center [261, 120] width 522 height 241
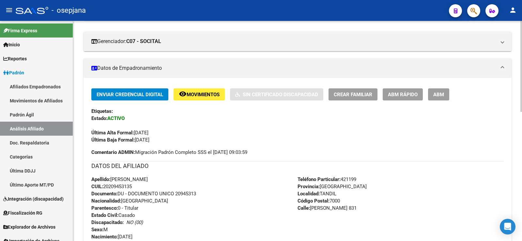
scroll to position [98, 0]
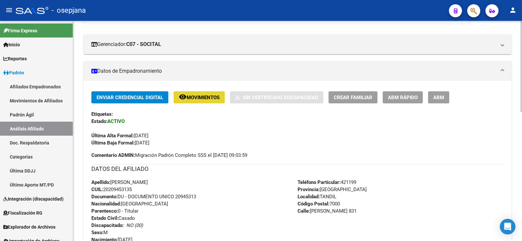
click at [205, 100] on span "Movimientos" at bounding box center [202, 98] width 33 height 6
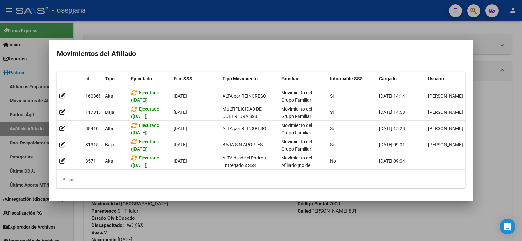
click at [262, 218] on div at bounding box center [261, 120] width 522 height 241
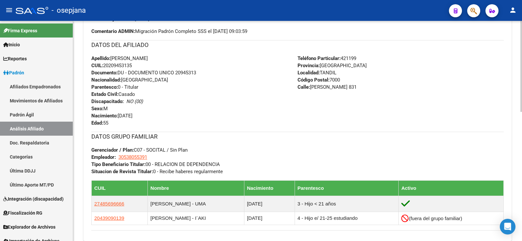
scroll to position [228, 0]
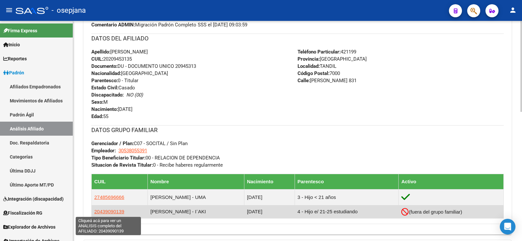
click at [108, 211] on span "20439090139" at bounding box center [109, 212] width 30 height 6
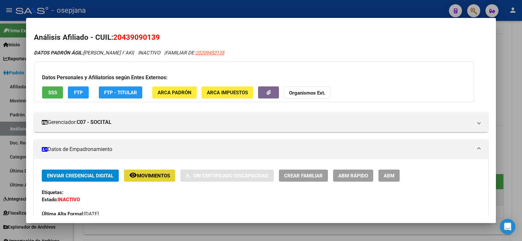
click at [146, 177] on span "Movimientos" at bounding box center [153, 176] width 33 height 6
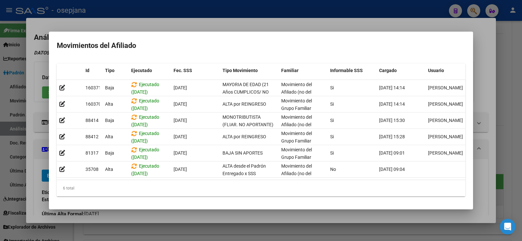
click at [226, 21] on div at bounding box center [261, 120] width 522 height 241
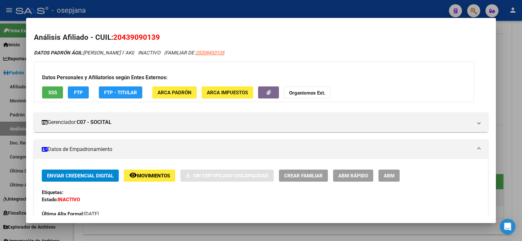
click at [353, 174] on span "ABM Rápido" at bounding box center [353, 176] width 30 height 6
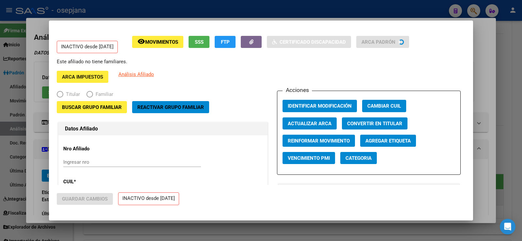
radio input "true"
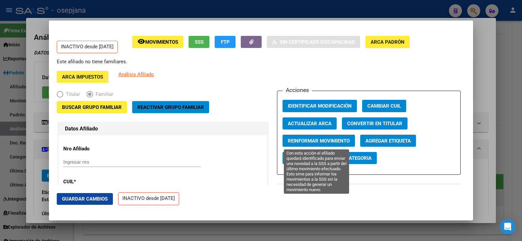
click at [311, 141] on span "Reinformar Movimiento" at bounding box center [319, 141] width 62 height 6
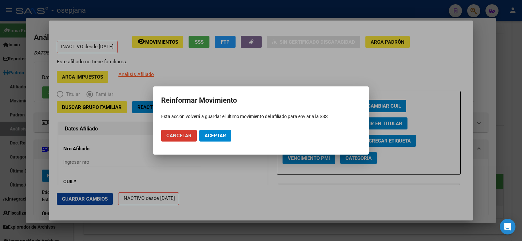
click at [224, 133] on span "Aceptar" at bounding box center [215, 136] width 22 height 6
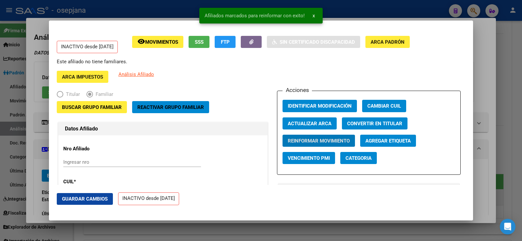
click at [480, 61] on div at bounding box center [261, 120] width 522 height 241
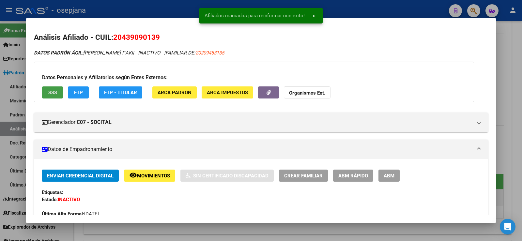
click at [47, 89] on button "SSS" at bounding box center [52, 92] width 21 height 12
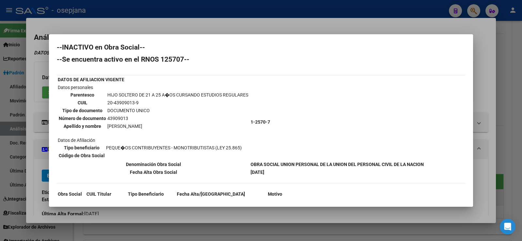
scroll to position [0, 0]
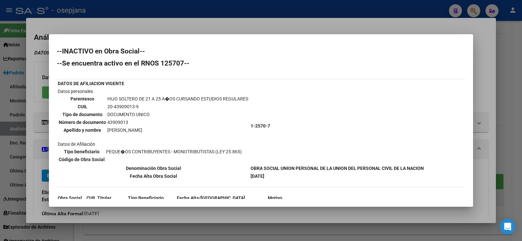
click at [224, 28] on div at bounding box center [261, 120] width 522 height 241
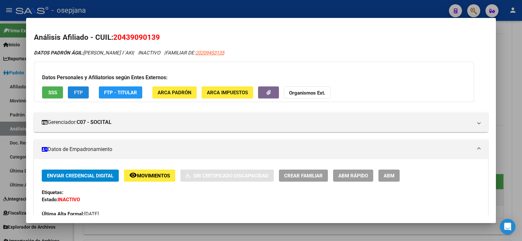
click at [77, 93] on span "FTP" at bounding box center [78, 93] width 9 height 6
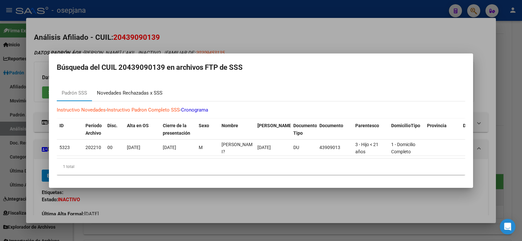
click at [144, 93] on div "Novedades Rechazadas x SSS" at bounding box center [130, 92] width 66 height 7
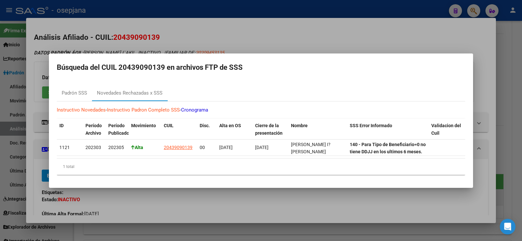
click at [255, 31] on div at bounding box center [261, 120] width 522 height 241
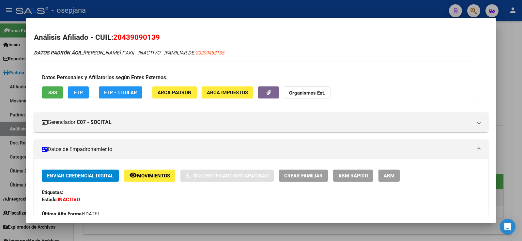
click at [250, 7] on div at bounding box center [261, 120] width 522 height 241
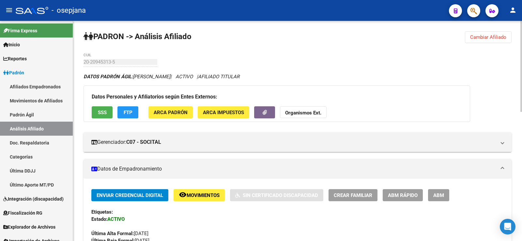
click at [480, 33] on button "Cambiar Afiliado" at bounding box center [488, 37] width 47 height 12
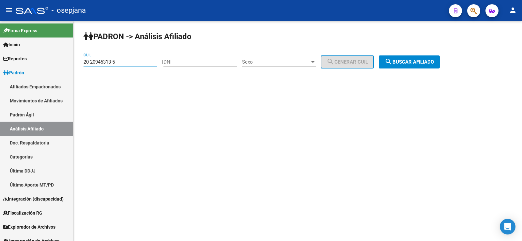
drag, startPoint x: 121, startPoint y: 62, endPoint x: 75, endPoint y: 64, distance: 46.3
click at [75, 64] on div "PADRON -> Análisis Afiliado 20-20945313-5 CUIL | DNI Sexo Sexo search Generar C…" at bounding box center [297, 55] width 449 height 68
paste input "94781643-9"
type input "20-94781643-9"
click at [408, 58] on button "search Buscar afiliado" at bounding box center [408, 61] width 61 height 13
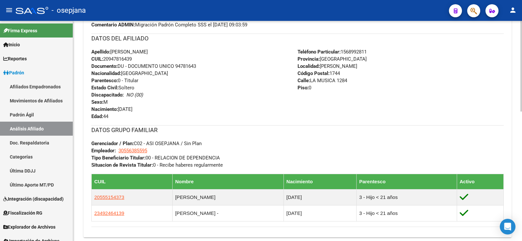
scroll to position [261, 0]
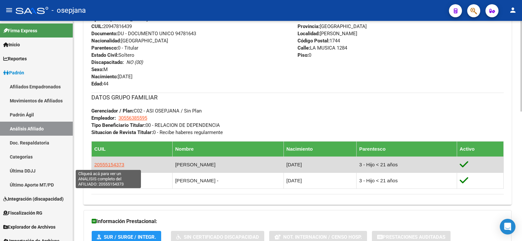
click at [111, 167] on span "20555154373" at bounding box center [109, 165] width 30 height 6
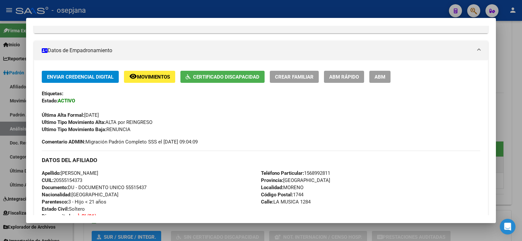
scroll to position [130, 0]
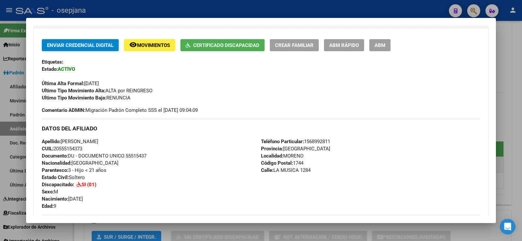
click at [515, 78] on div at bounding box center [261, 120] width 522 height 241
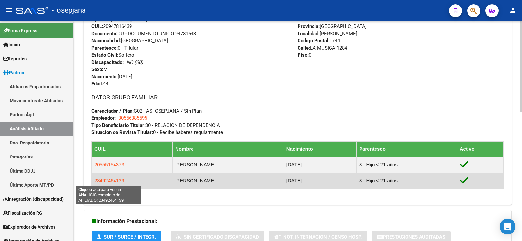
click at [116, 180] on span "23492464139" at bounding box center [109, 181] width 30 height 6
type textarea "23492464139"
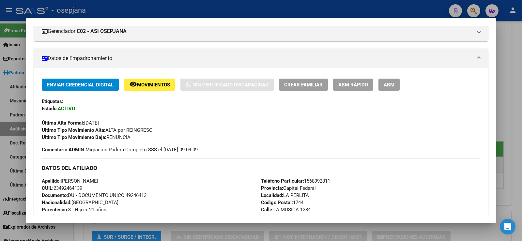
scroll to position [98, 0]
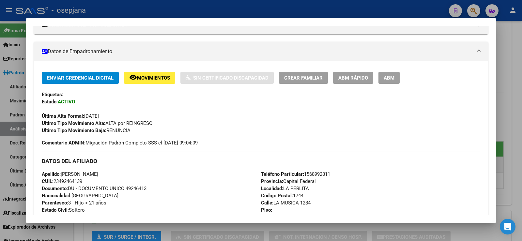
click at [357, 82] on button "ABM Rápido" at bounding box center [353, 78] width 40 height 12
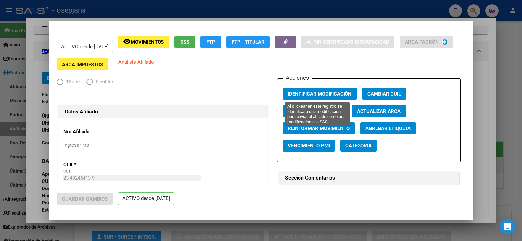
radio input "true"
type input "30-55638559-5"
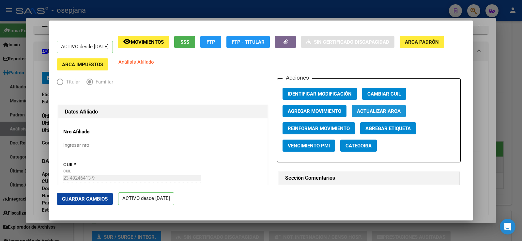
click at [375, 110] on span "Actualizar ARCA" at bounding box center [379, 111] width 44 height 6
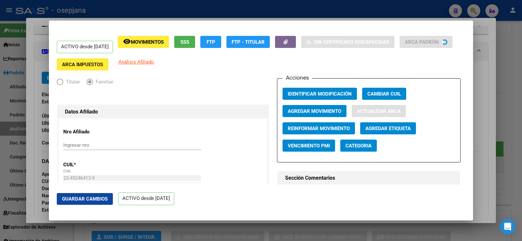
type input "MEDINA"
type input "[PERSON_NAME]"
type input "1746"
type input "LA MUSICA"
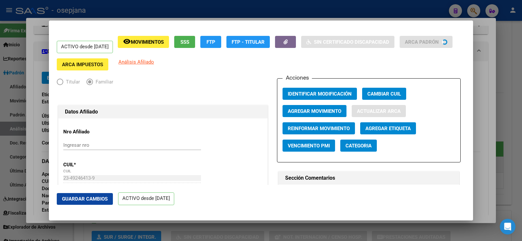
type input "1284"
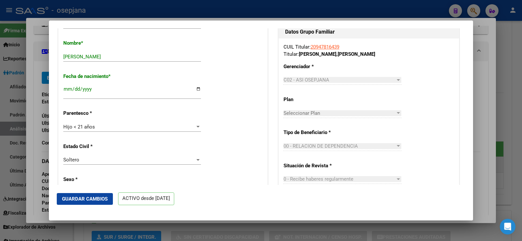
scroll to position [326, 0]
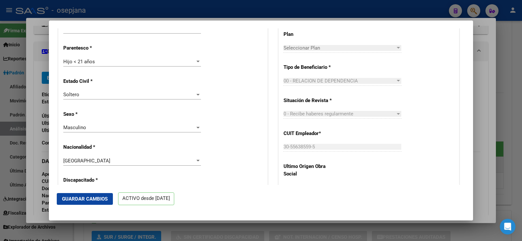
click at [97, 199] on span "Guardar Cambios" at bounding box center [85, 199] width 46 height 6
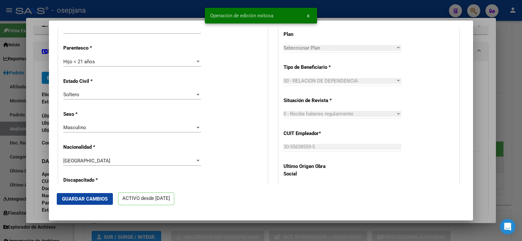
click at [486, 45] on div at bounding box center [261, 120] width 522 height 241
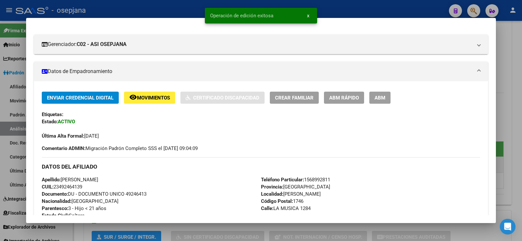
scroll to position [98, 0]
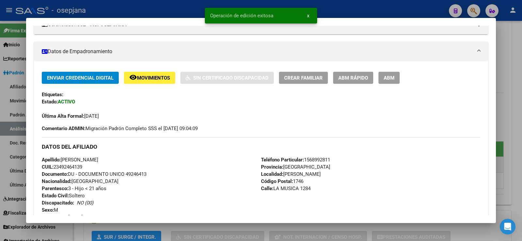
click at [521, 58] on div at bounding box center [261, 120] width 522 height 241
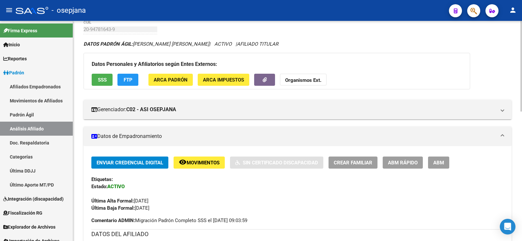
scroll to position [0, 0]
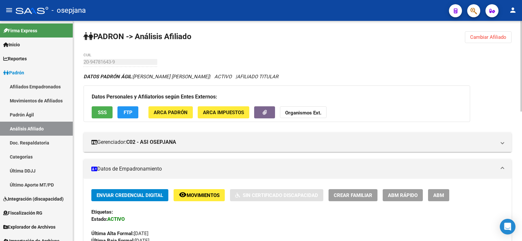
click at [476, 36] on span "Cambiar Afiliado" at bounding box center [488, 37] width 36 height 6
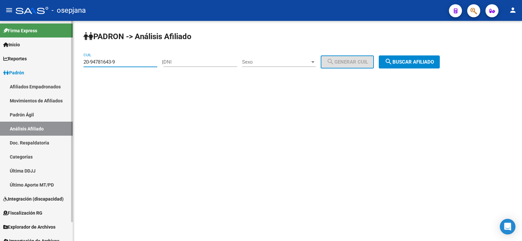
drag, startPoint x: 123, startPoint y: 61, endPoint x: 66, endPoint y: 67, distance: 57.4
click at [66, 67] on mat-sidenav-container "Firma Express Inicio Instructivos Contacto OS Reportes Ingresos Devengados Anál…" at bounding box center [261, 131] width 522 height 220
paste input "7-40674173-2"
type input "27-40674173-2"
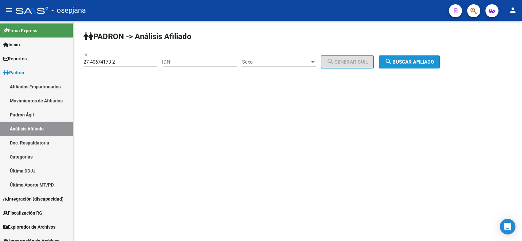
click at [431, 55] on button "search Buscar afiliado" at bounding box center [408, 61] width 61 height 13
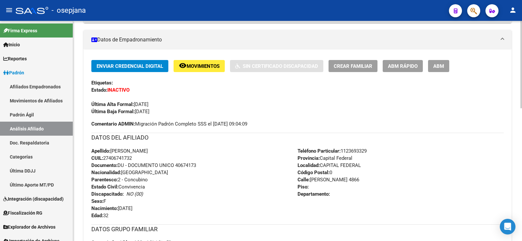
scroll to position [130, 0]
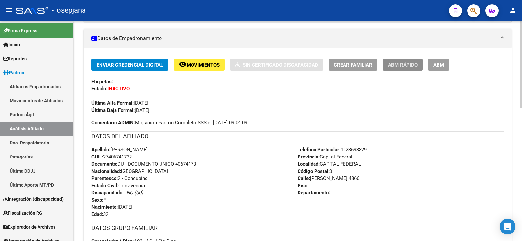
click at [393, 64] on span "ABM Rápido" at bounding box center [403, 65] width 30 height 6
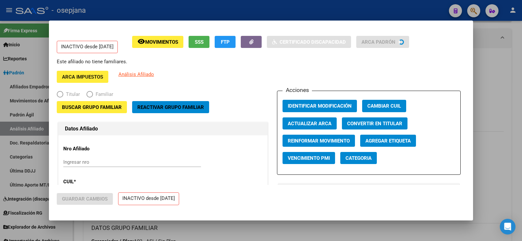
radio input "true"
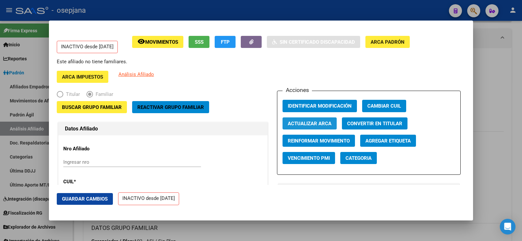
click at [310, 124] on span "Actualizar ARCA" at bounding box center [310, 124] width 44 height 6
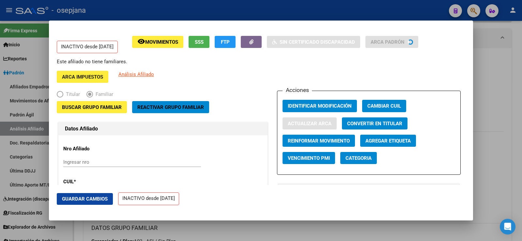
type input "SUAREZ"
type input "[PERSON_NAME]"
type input "CABA"
type input "1439"
type input "[GEOGRAPHIC_DATA]."
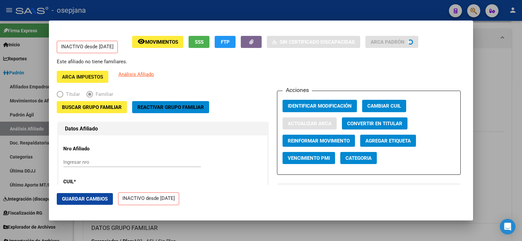
type input "38"
type input "0"
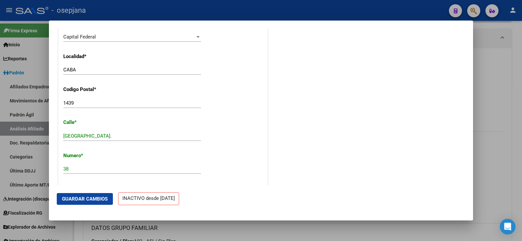
scroll to position [619, 0]
click at [94, 203] on button "Guardar Cambios" at bounding box center [85, 199] width 56 height 12
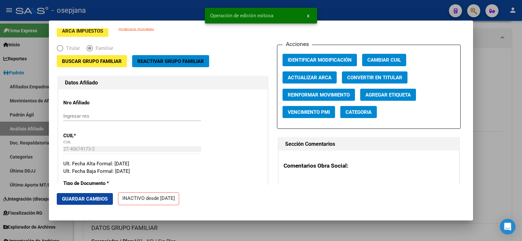
scroll to position [0, 0]
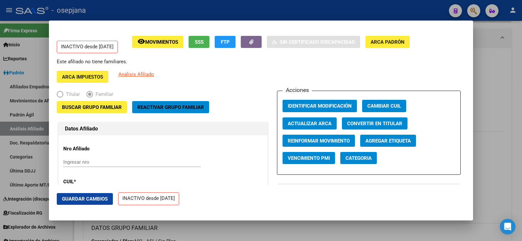
click at [305, 142] on span "Reinformar Movimiento" at bounding box center [319, 141] width 62 height 6
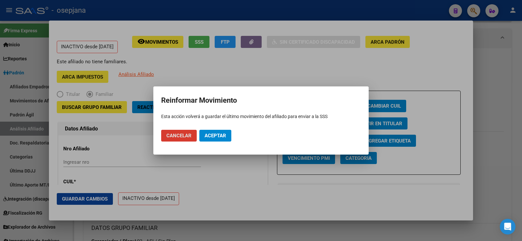
click at [222, 135] on span "Aceptar" at bounding box center [215, 136] width 22 height 6
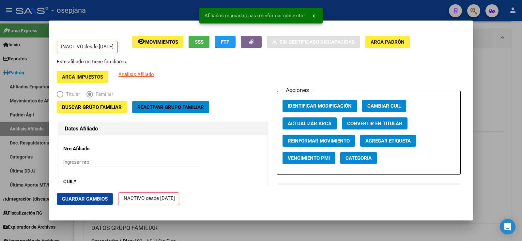
click at [495, 92] on div at bounding box center [261, 120] width 522 height 241
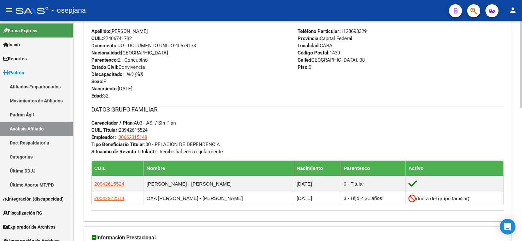
scroll to position [261, 0]
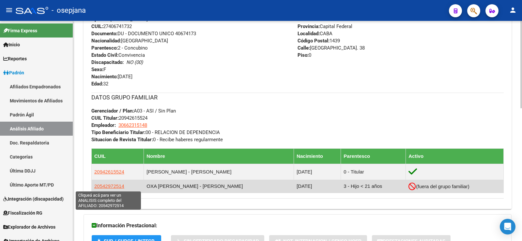
click at [112, 185] on span "20542972514" at bounding box center [109, 186] width 30 height 6
type textarea "20542972514"
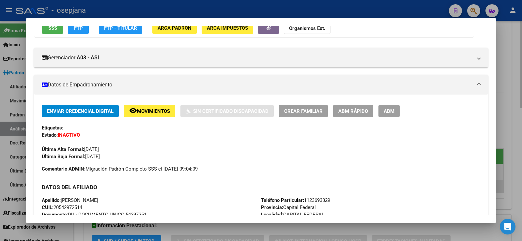
scroll to position [65, 0]
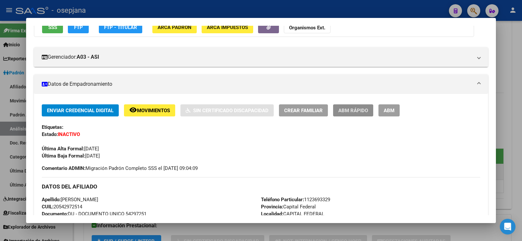
click at [356, 109] on span "ABM Rápido" at bounding box center [353, 111] width 30 height 6
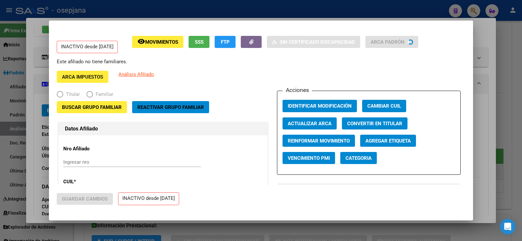
radio input "true"
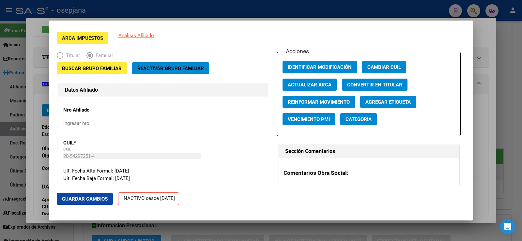
scroll to position [33, 0]
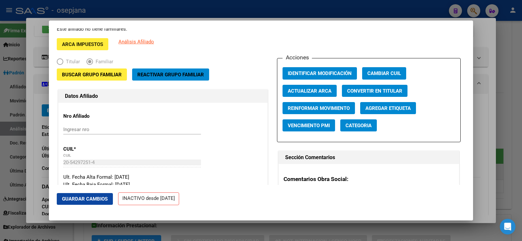
click at [318, 88] on span "Actualizar ARCA" at bounding box center [310, 91] width 44 height 6
type input "OXA [PERSON_NAME]"
type input "[DATE]"
type input "CABA"
type input "1439"
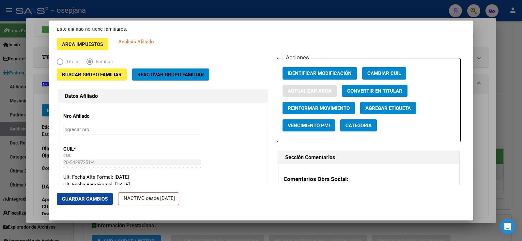
type input "VILLA 20 MZA 18 CASA"
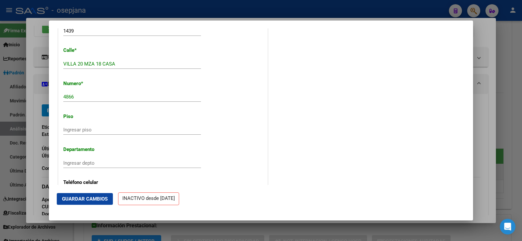
scroll to position [717, 0]
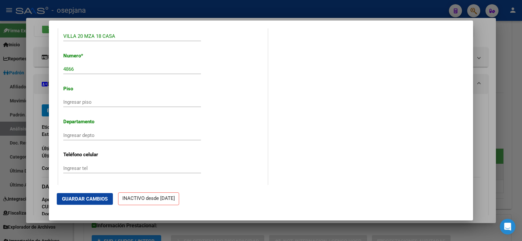
click at [99, 201] on span "Guardar Cambios" at bounding box center [85, 199] width 46 height 6
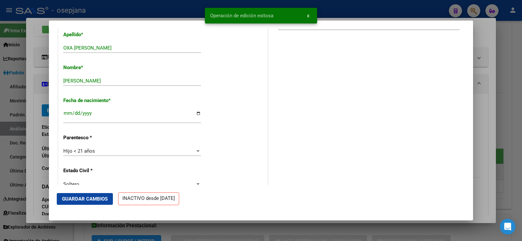
scroll to position [33, 0]
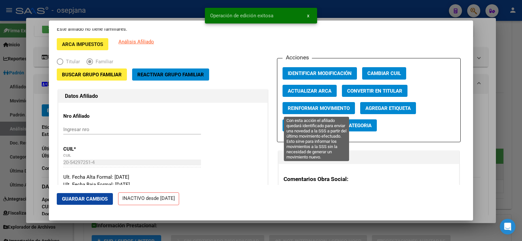
click at [331, 108] on span "Reinformar Movimiento" at bounding box center [319, 108] width 62 height 6
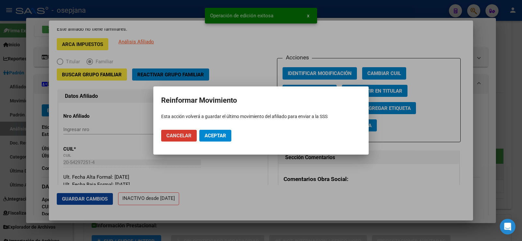
click at [224, 138] on span "Aceptar" at bounding box center [215, 136] width 22 height 6
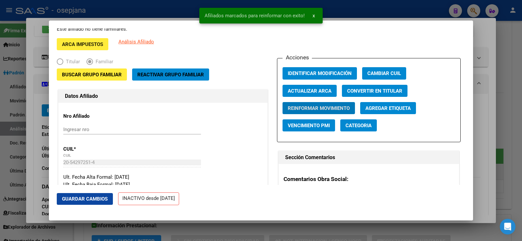
click at [486, 66] on div at bounding box center [261, 120] width 522 height 241
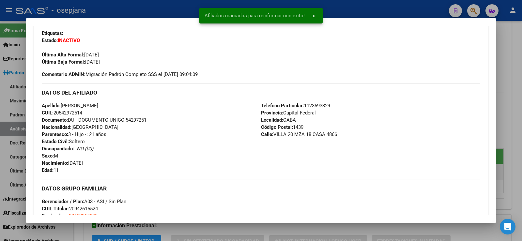
scroll to position [163, 0]
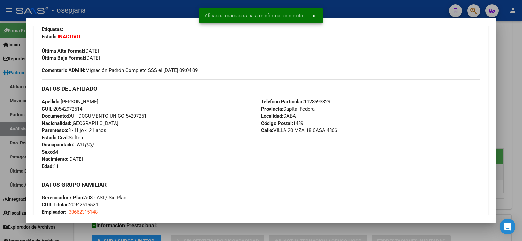
click at [519, 47] on div at bounding box center [261, 120] width 522 height 241
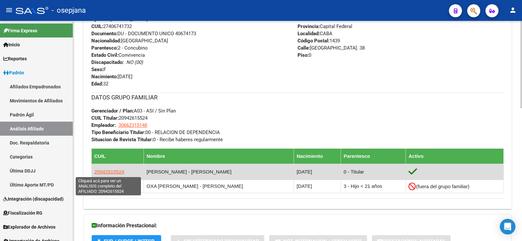
click at [105, 170] on span "20942615524" at bounding box center [109, 172] width 30 height 6
type textarea "20942615524"
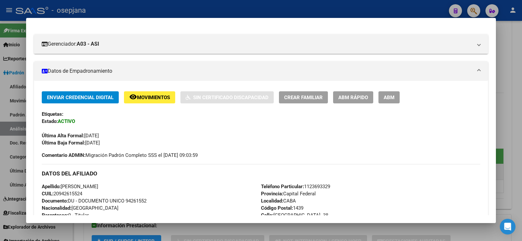
scroll to position [130, 0]
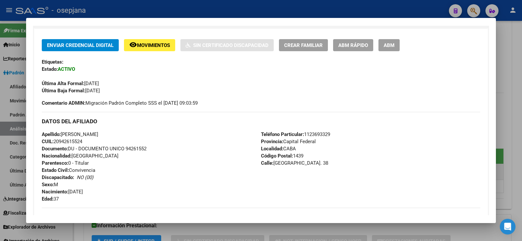
click at [513, 51] on div at bounding box center [261, 120] width 522 height 241
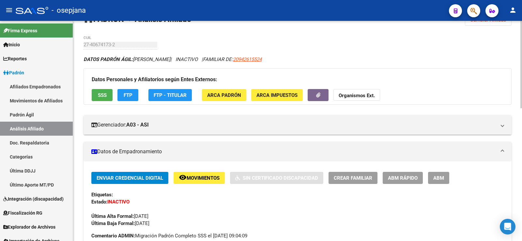
scroll to position [0, 0]
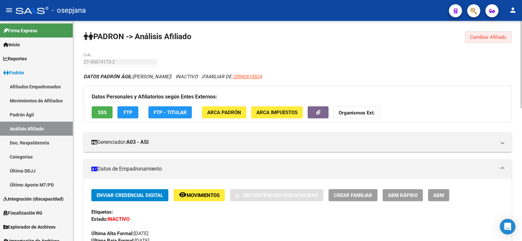
click at [491, 35] on span "Cambiar Afiliado" at bounding box center [488, 37] width 36 height 6
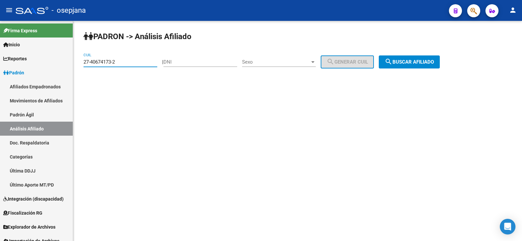
drag, startPoint x: 123, startPoint y: 62, endPoint x: 72, endPoint y: 61, distance: 51.5
click at [73, 61] on mat-sidenav-container "Firma Express Inicio Instructivos Contacto OS Reportes Ingresos Devengados Anál…" at bounding box center [261, 131] width 522 height 220
paste input "0-41777951-6"
type input "20-41777951-6"
click at [424, 63] on span "search Buscar afiliado" at bounding box center [408, 62] width 49 height 6
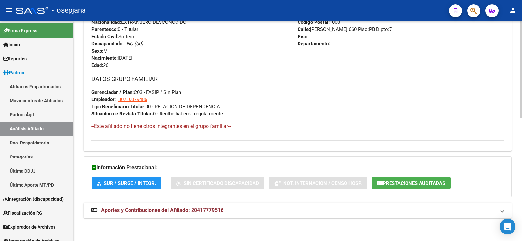
scroll to position [84, 0]
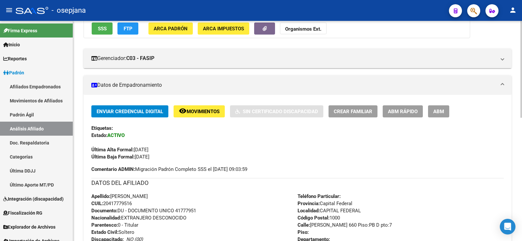
click at [396, 109] on span "ABM Rápido" at bounding box center [403, 112] width 30 height 6
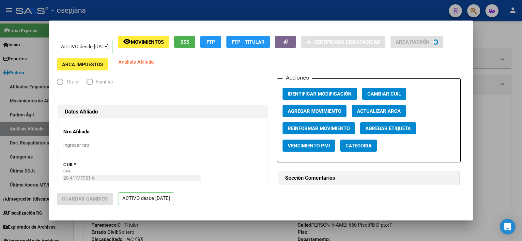
radio input "true"
type input "30-71007948-6"
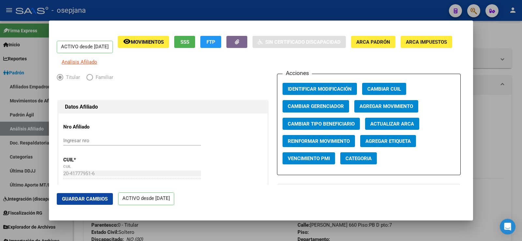
click at [379, 125] on button "Actualizar ARCA" at bounding box center [392, 124] width 54 height 12
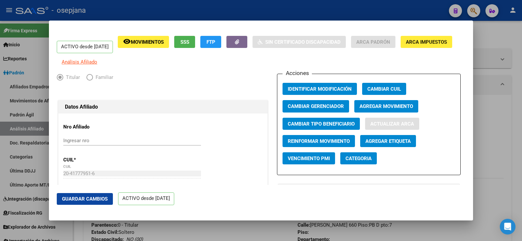
type input "[PERSON_NAME]"
type input "CABA"
type input "SUAREZ"
type input "660"
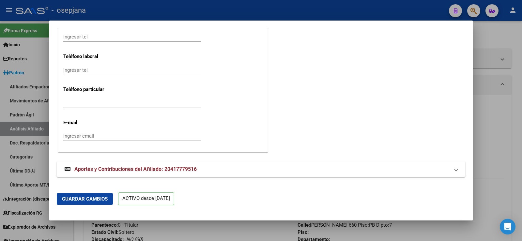
scroll to position [831, 0]
click at [95, 199] on span "Guardar Cambios" at bounding box center [85, 199] width 46 height 6
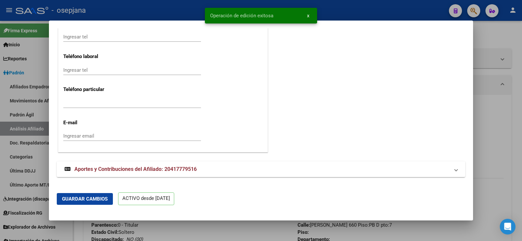
click at [516, 72] on div at bounding box center [261, 120] width 522 height 241
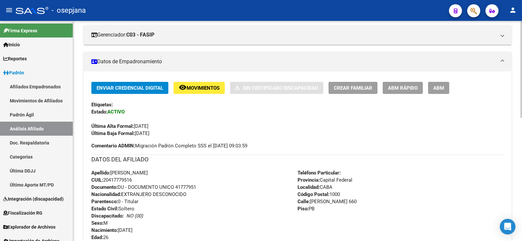
scroll to position [0, 0]
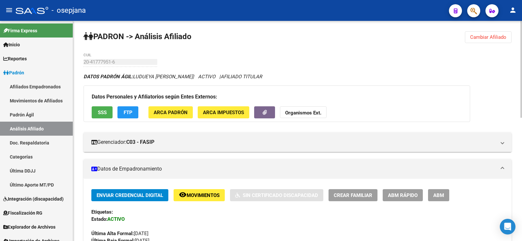
click at [483, 36] on span "Cambiar Afiliado" at bounding box center [488, 37] width 36 height 6
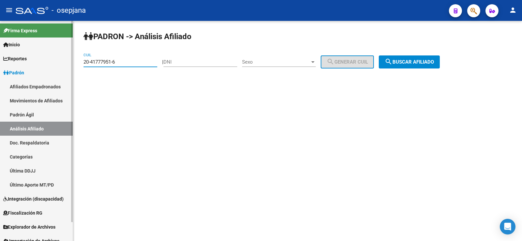
drag, startPoint x: 132, startPoint y: 64, endPoint x: 54, endPoint y: 64, distance: 78.2
click at [54, 64] on mat-sidenav-container "Firma Express Inicio Instructivos Contacto OS Reportes Ingresos Devengados Anál…" at bounding box center [261, 131] width 522 height 220
paste input "7-36360077-3"
type input "27-36360077-3"
click at [425, 57] on button "search Buscar afiliado" at bounding box center [408, 61] width 61 height 13
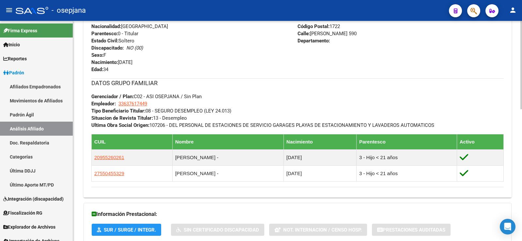
scroll to position [293, 0]
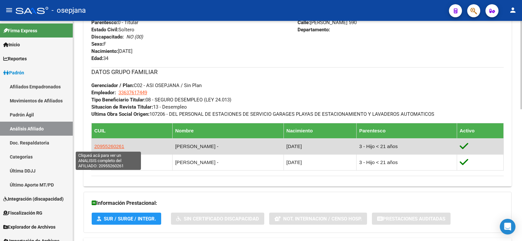
click at [106, 144] on span "20955260261" at bounding box center [109, 146] width 30 height 6
type textarea "20955260261"
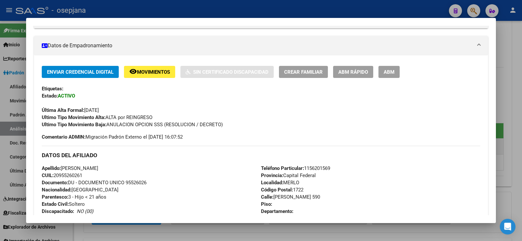
scroll to position [130, 0]
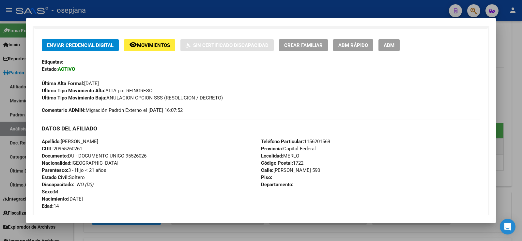
click at [356, 42] on span "ABM Rápido" at bounding box center [353, 45] width 30 height 6
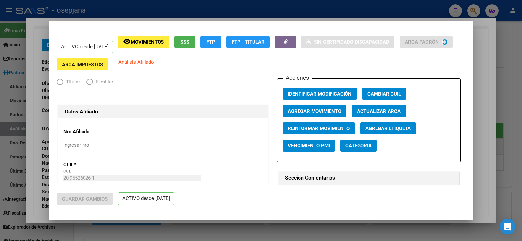
radio input "true"
type input "33-63761744-9"
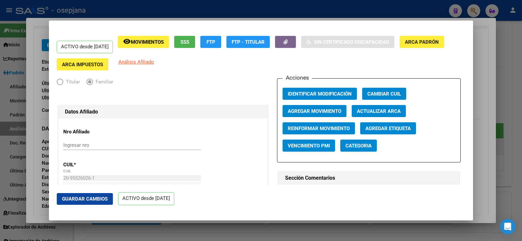
click at [366, 111] on span "Actualizar ARCA" at bounding box center [379, 111] width 44 height 6
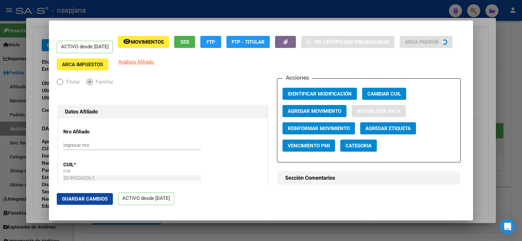
type input "[PERSON_NAME]"
type input "MERLO"
type input "[PERSON_NAME]"
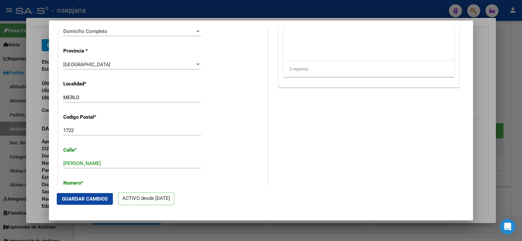
scroll to position [554, 0]
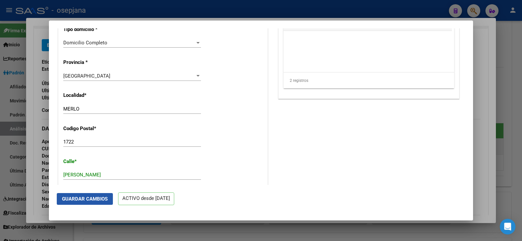
click at [85, 199] on span "Guardar Cambios" at bounding box center [85, 199] width 46 height 6
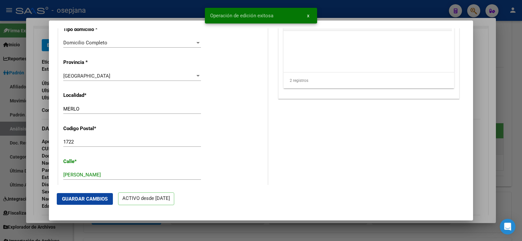
click at [482, 73] on div at bounding box center [261, 120] width 522 height 241
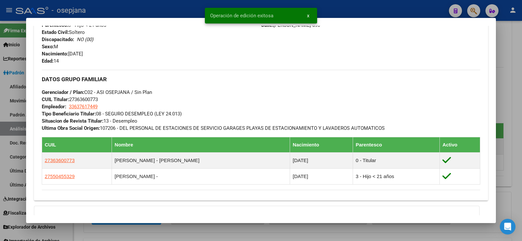
scroll to position [293, 0]
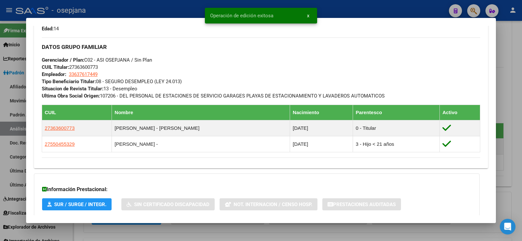
click at [512, 65] on div at bounding box center [261, 120] width 522 height 241
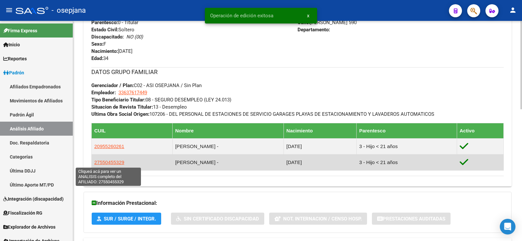
click at [106, 163] on span "27550455329" at bounding box center [109, 162] width 30 height 6
type textarea "27550455329"
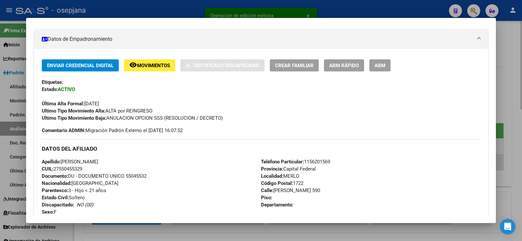
scroll to position [130, 0]
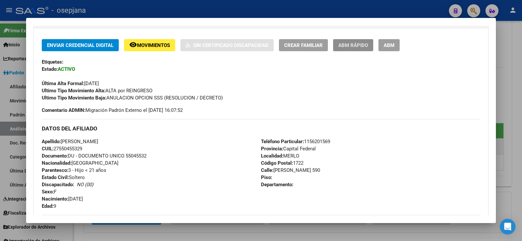
click at [359, 47] on span "ABM Rápido" at bounding box center [353, 45] width 30 height 6
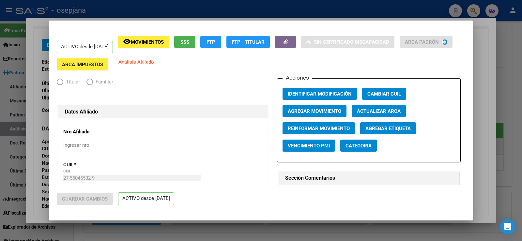
radio input "true"
type input "33-63761744-9"
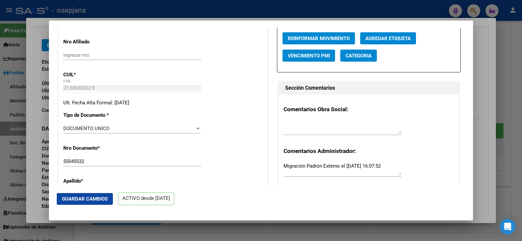
scroll to position [0, 0]
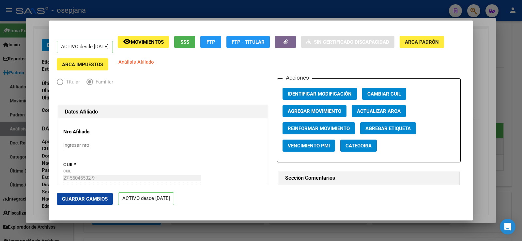
click at [368, 113] on span "Actualizar ARCA" at bounding box center [379, 111] width 44 height 6
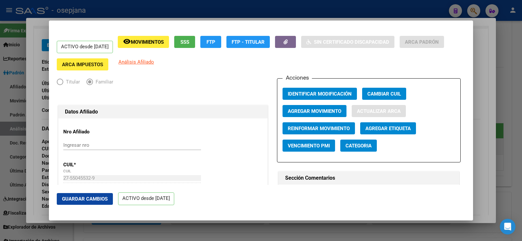
type input "[PERSON_NAME]"
type input "MERLO"
type input "[PERSON_NAME]"
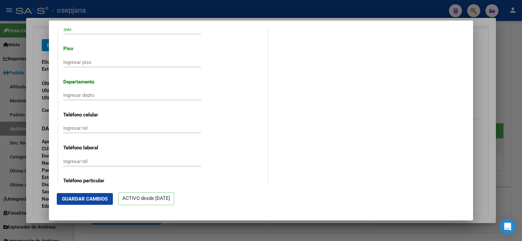
scroll to position [750, 0]
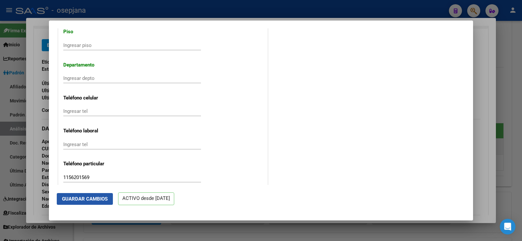
click at [88, 201] on span "Guardar Cambios" at bounding box center [85, 199] width 46 height 6
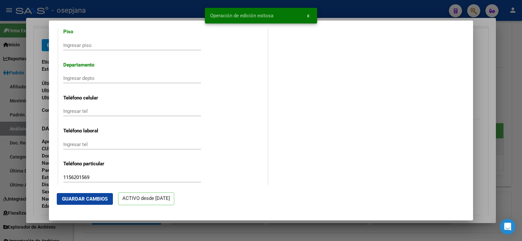
click at [488, 64] on div at bounding box center [261, 120] width 522 height 241
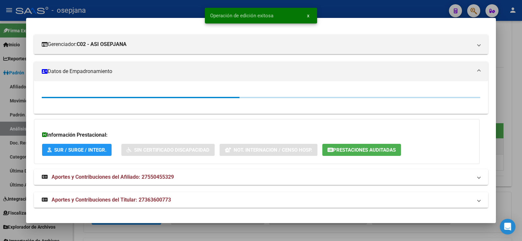
scroll to position [130, 0]
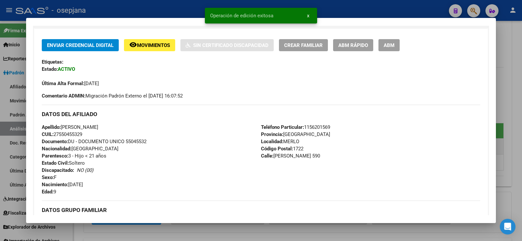
click at [514, 65] on div at bounding box center [261, 120] width 522 height 241
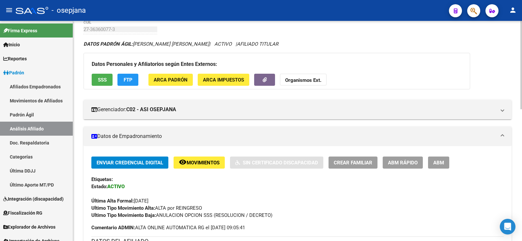
scroll to position [0, 0]
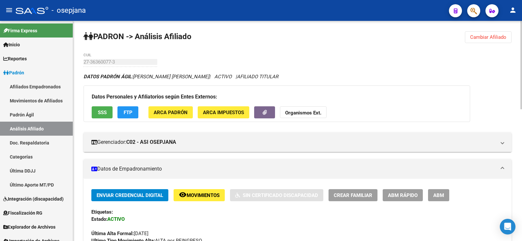
click at [485, 31] on button "Cambiar Afiliado" at bounding box center [488, 37] width 47 height 12
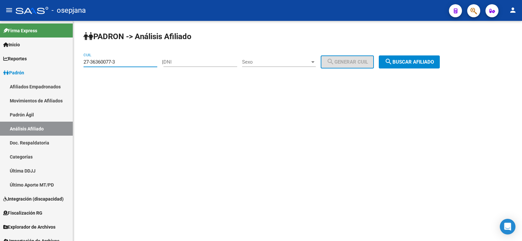
paste input "3-26615341-4"
drag, startPoint x: 126, startPoint y: 64, endPoint x: 76, endPoint y: 64, distance: 49.5
click at [76, 64] on div "PADRON -> Análisis Afiliado 27-36360077-3 CUIL | DNI Sexo Sexo search Generar C…" at bounding box center [297, 55] width 449 height 68
type input "23-26615341-4"
click at [416, 65] on button "search Buscar afiliado" at bounding box center [408, 61] width 61 height 13
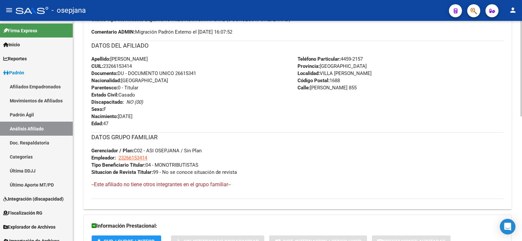
scroll to position [287, 0]
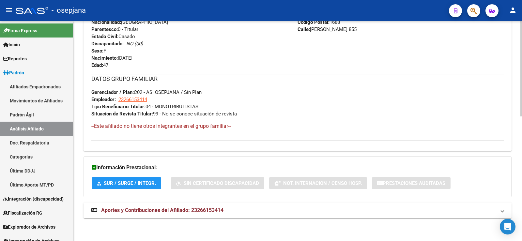
click at [202, 213] on span "Aportes y Contribuciones del Afiliado: 23266153414" at bounding box center [162, 210] width 122 height 6
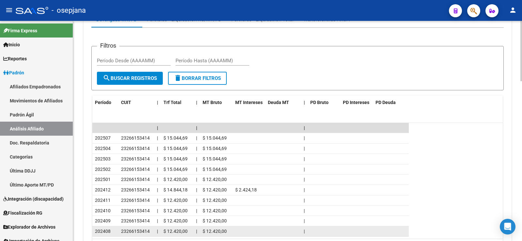
scroll to position [520, 0]
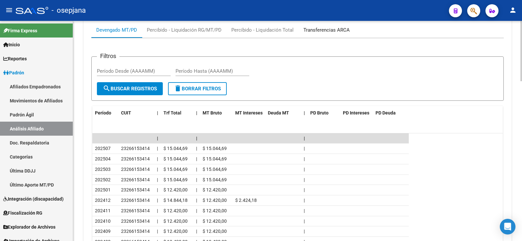
click at [332, 31] on div "Transferencias ARCA" at bounding box center [326, 29] width 46 height 7
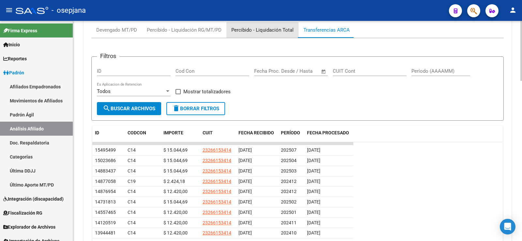
click at [267, 32] on div "Percibido - Liquidación Total" at bounding box center [262, 29] width 62 height 7
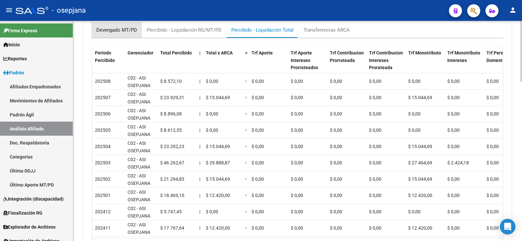
click at [120, 34] on div "Devengado MT/PD" at bounding box center [116, 30] width 51 height 16
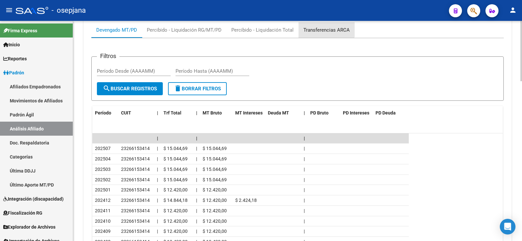
click at [325, 28] on div "Transferencias ARCA" at bounding box center [326, 29] width 46 height 7
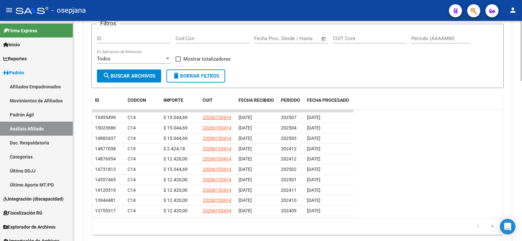
scroll to position [585, 0]
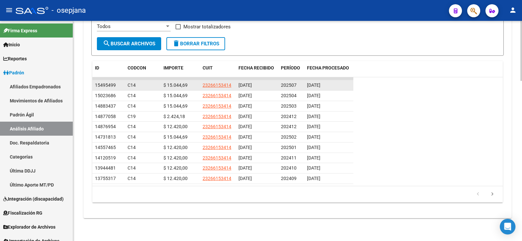
drag, startPoint x: 306, startPoint y: 85, endPoint x: 336, endPoint y: 85, distance: 30.0
click at [336, 85] on datatable-body-cell "[DATE]" at bounding box center [328, 85] width 49 height 10
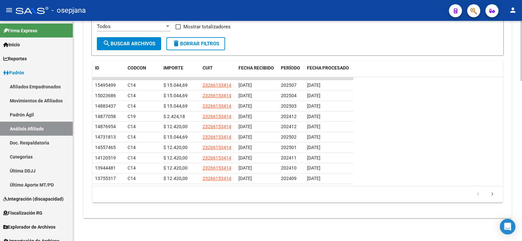
click at [179, 216] on div "cloud_download Exportar CSV Devengado MT/PD Percibido - Liquidación RG/MT/PD Pe…" at bounding box center [297, 71] width 428 height 293
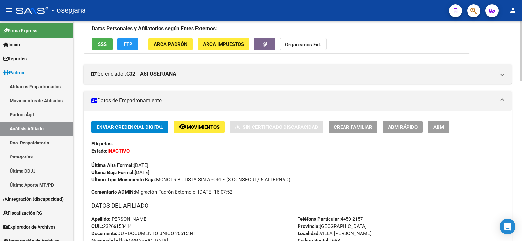
scroll to position [64, 0]
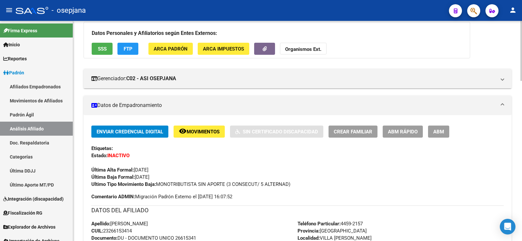
click at [400, 133] on span "ABM Rápido" at bounding box center [403, 132] width 30 height 6
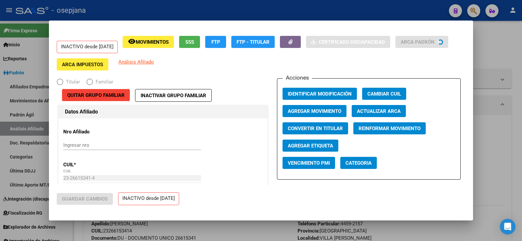
radio input "true"
type input "23-26615341-4"
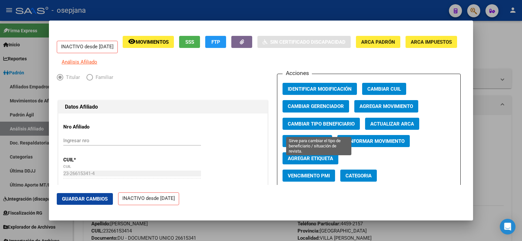
click at [335, 127] on span "Cambiar Tipo Beneficiario" at bounding box center [321, 124] width 67 height 6
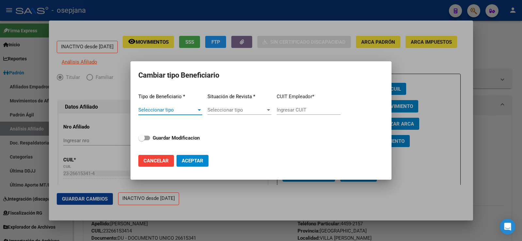
click at [182, 111] on span "Seleccionar tipo" at bounding box center [167, 110] width 58 height 6
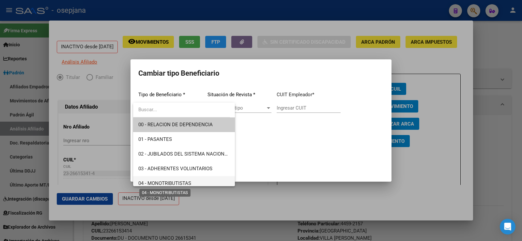
click at [167, 183] on span "04 - MONOTRIBUTISTAS" at bounding box center [164, 183] width 53 height 6
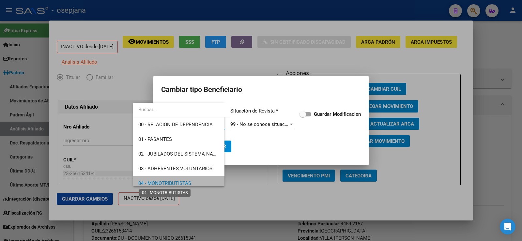
scroll to position [5, 0]
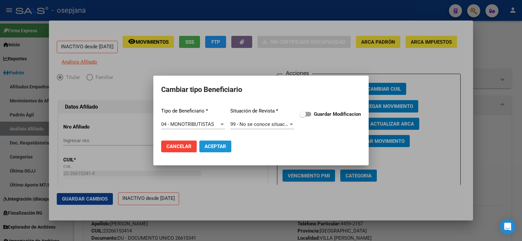
click at [222, 142] on button "Aceptar" at bounding box center [215, 146] width 32 height 12
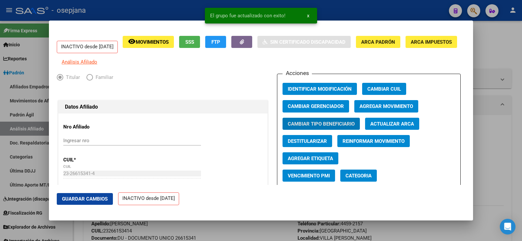
click at [371, 109] on span "Agregar Movimiento" at bounding box center [385, 107] width 53 height 6
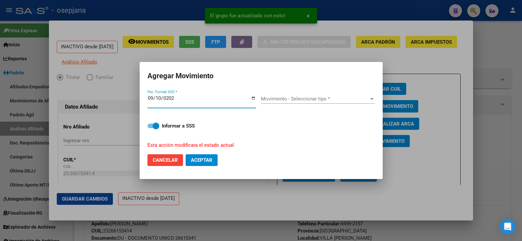
type input "[DATE]"
click at [334, 101] on span "Movimiento - Seleccionar tipo *" at bounding box center [315, 99] width 108 height 6
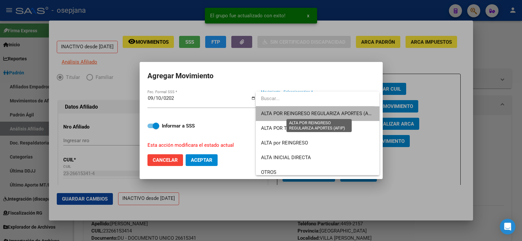
click at [335, 112] on span "ALTA POR REINGRESO REGULARIZA APORTES (AFIP)" at bounding box center [319, 114] width 116 height 6
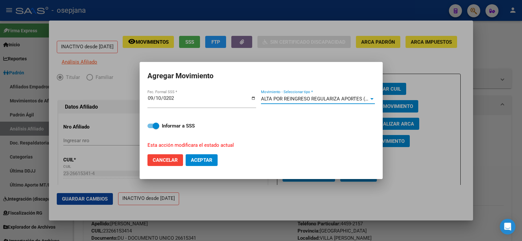
click at [209, 162] on span "Aceptar" at bounding box center [202, 160] width 22 height 6
checkbox input "false"
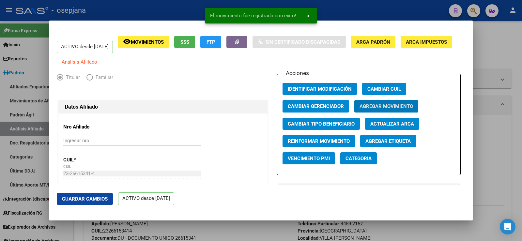
click at [104, 198] on span "Guardar Cambios" at bounding box center [85, 199] width 46 height 6
click at [521, 103] on div at bounding box center [261, 120] width 522 height 241
